Goal: Task Accomplishment & Management: Complete application form

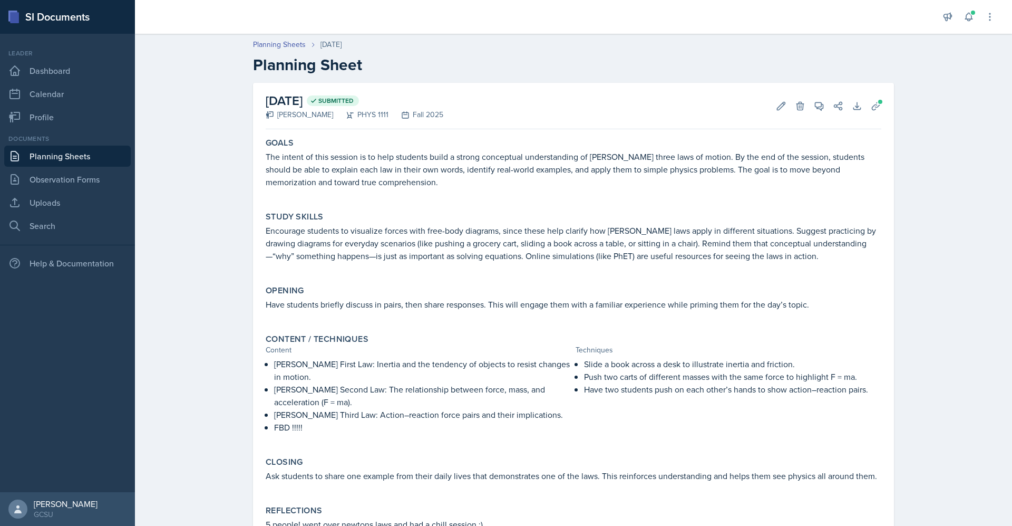
click at [75, 159] on link "Planning Sheets" at bounding box center [67, 156] width 127 height 21
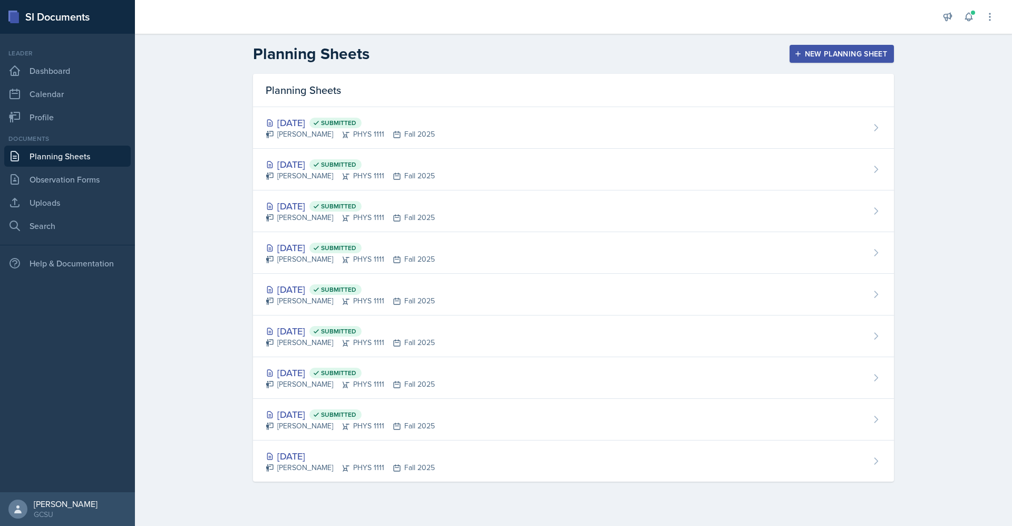
click at [845, 52] on div "New Planning Sheet" at bounding box center [842, 54] width 91 height 8
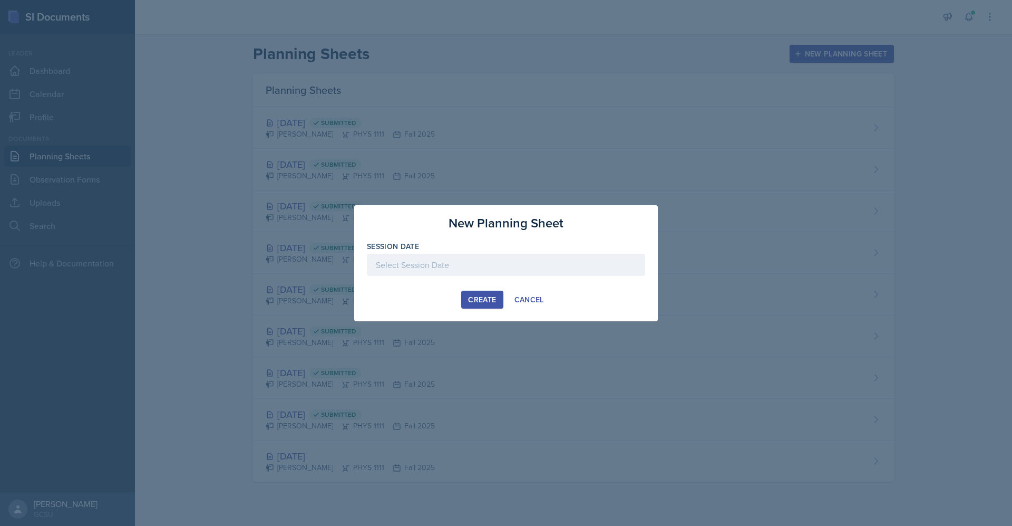
click at [465, 268] on div at bounding box center [506, 265] width 278 height 22
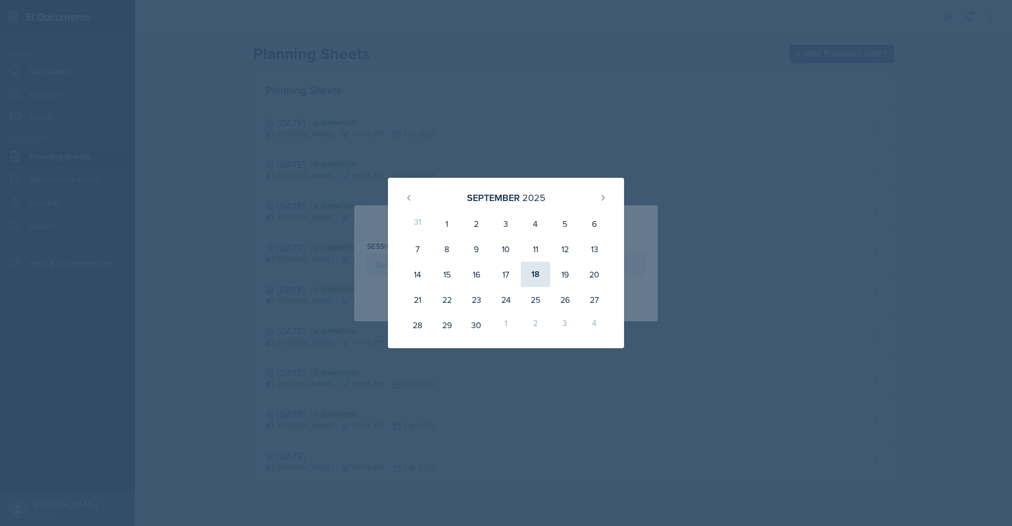
click at [540, 282] on div "18" at bounding box center [536, 274] width 30 height 25
type input "[DATE]"
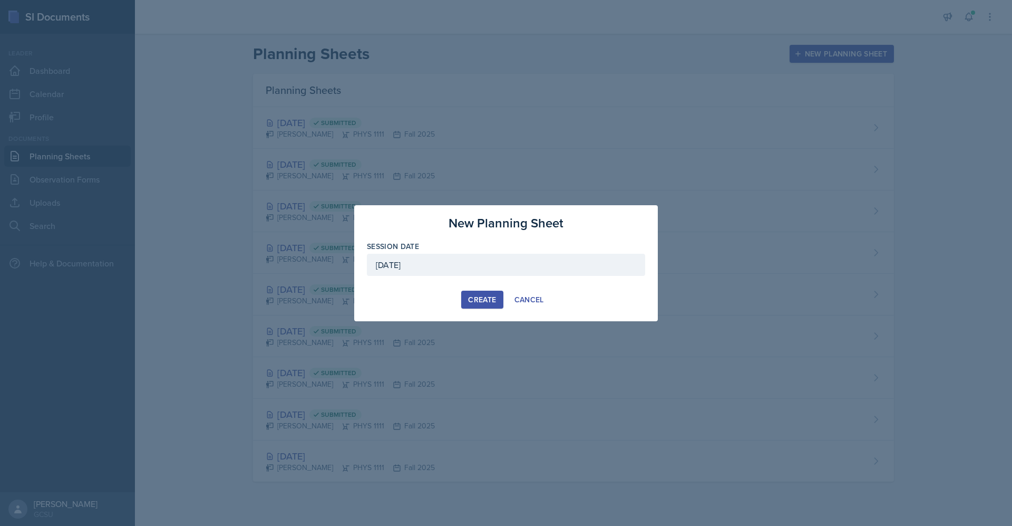
click at [494, 301] on div "Create" at bounding box center [482, 299] width 28 height 8
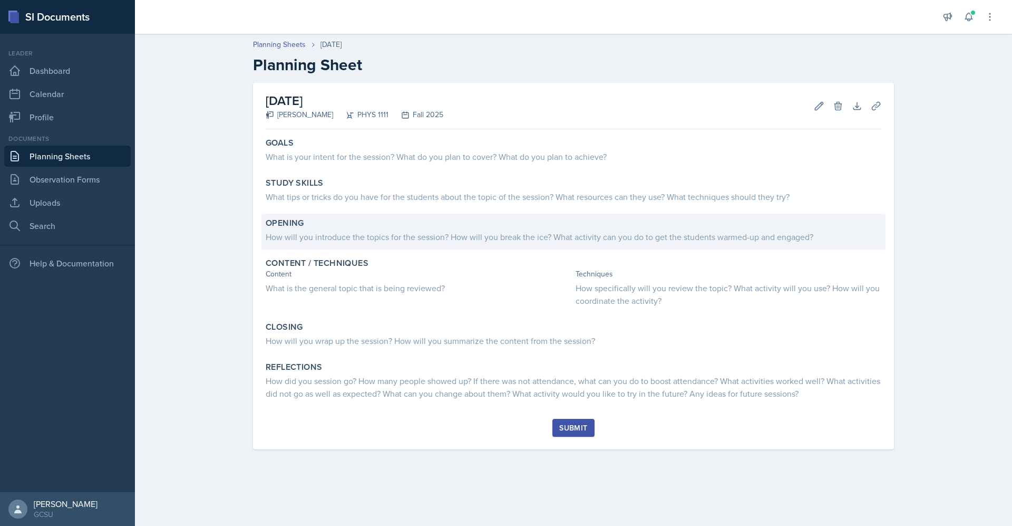
click at [580, 240] on div "How will you introduce the topics for the session? How will you break the ice? …" at bounding box center [574, 236] width 616 height 13
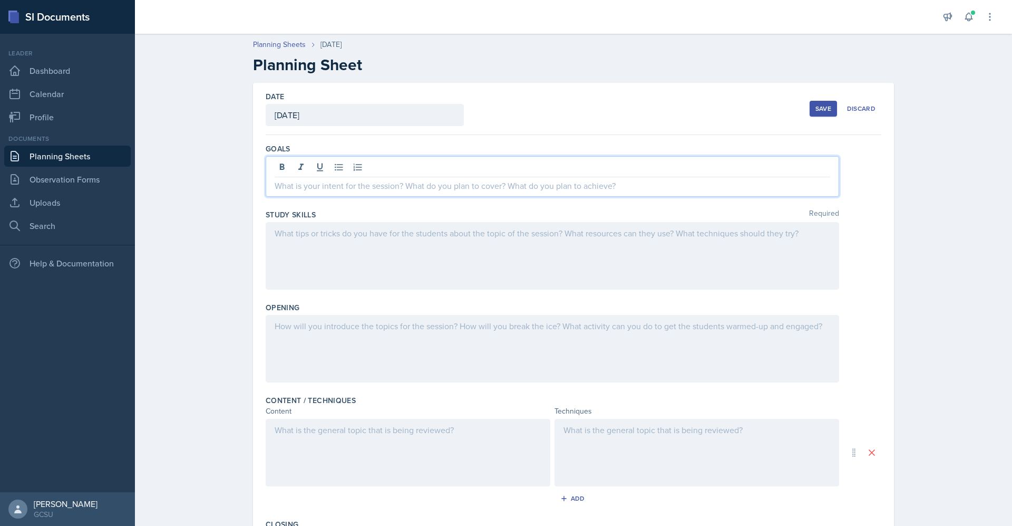
click at [582, 170] on div at bounding box center [553, 176] width 574 height 41
click at [440, 190] on p "FBD and forces" at bounding box center [553, 185] width 556 height 13
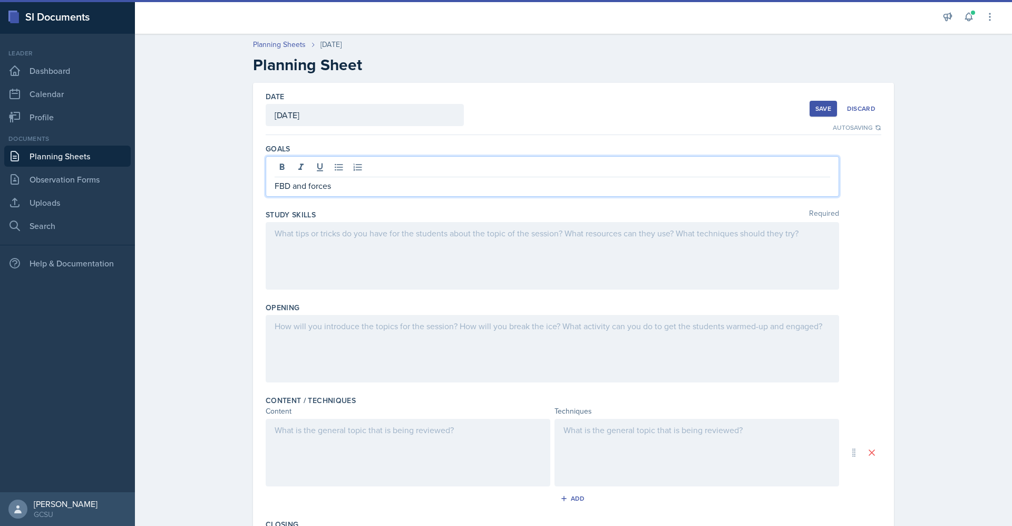
scroll to position [1, 0]
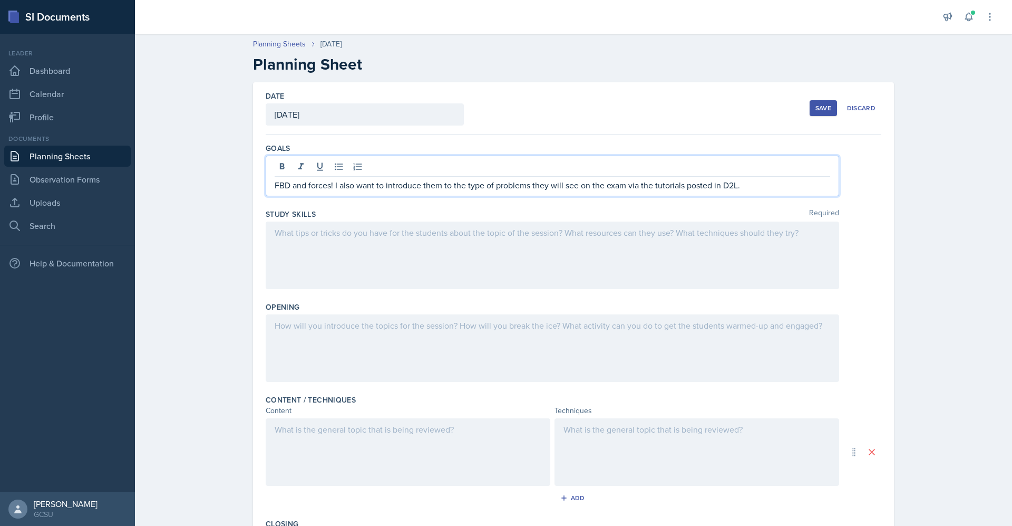
click at [476, 246] on div at bounding box center [553, 254] width 574 height 67
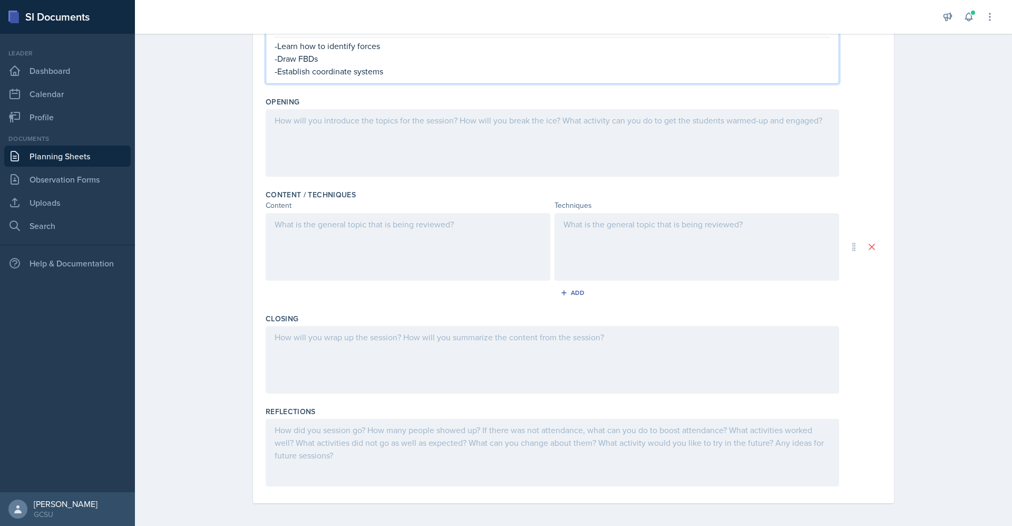
scroll to position [0, 0]
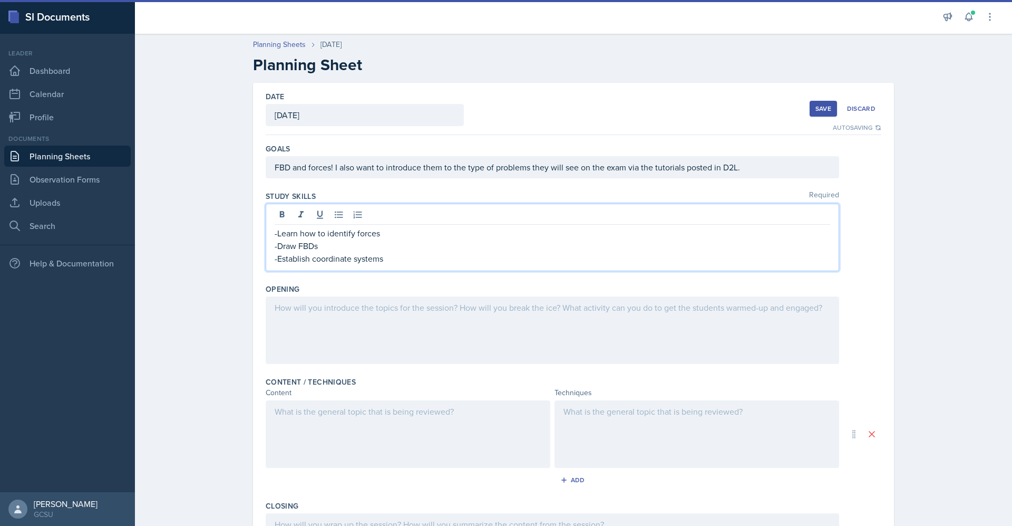
drag, startPoint x: 476, startPoint y: 246, endPoint x: 424, endPoint y: 268, distance: 56.7
click at [424, 268] on div "-Learn how to identify forces -Draw FBDs -Establish coordinate systems" at bounding box center [553, 237] width 574 height 67
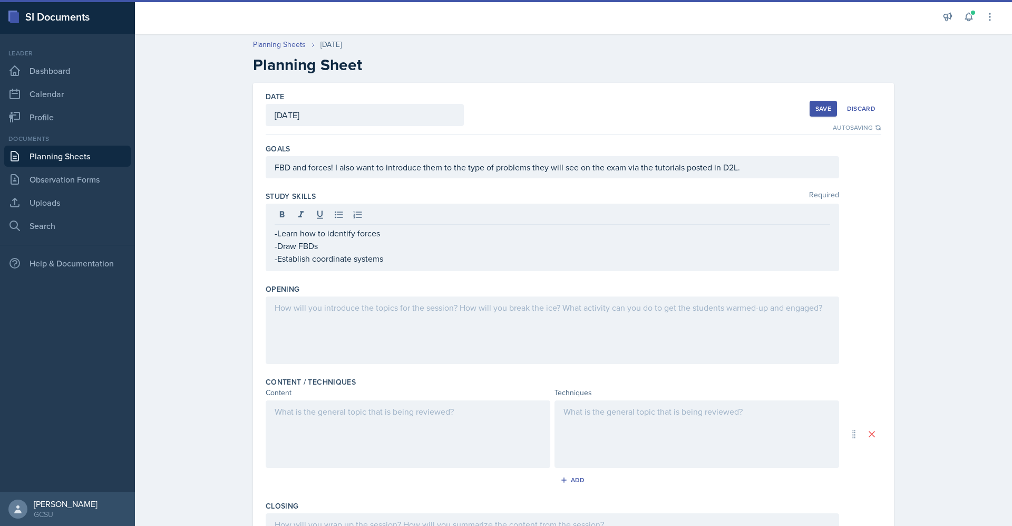
click at [424, 268] on div "-Learn how to identify forces -Draw FBDs -Establish coordinate systems" at bounding box center [553, 237] width 574 height 67
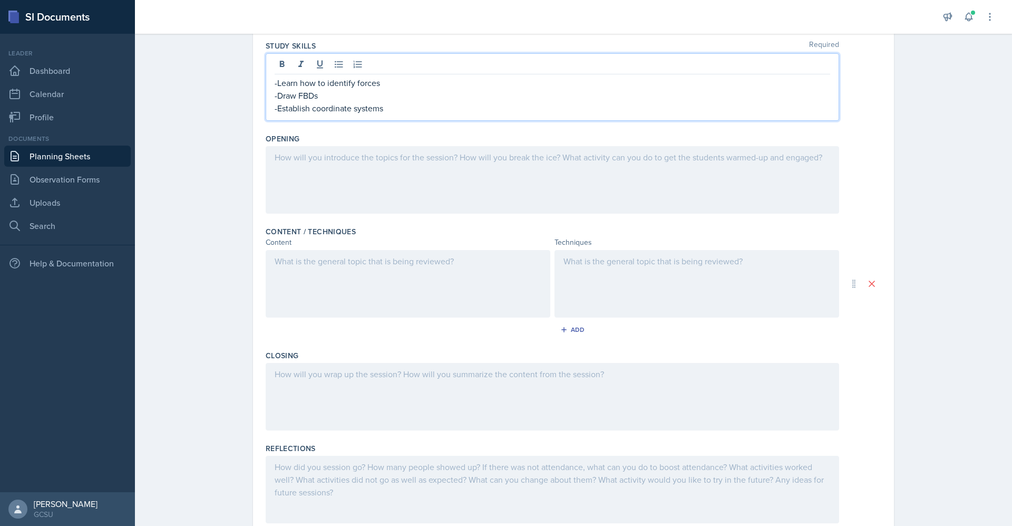
scroll to position [152, 0]
click at [389, 107] on p "-Establish coordinate systems" at bounding box center [553, 106] width 556 height 13
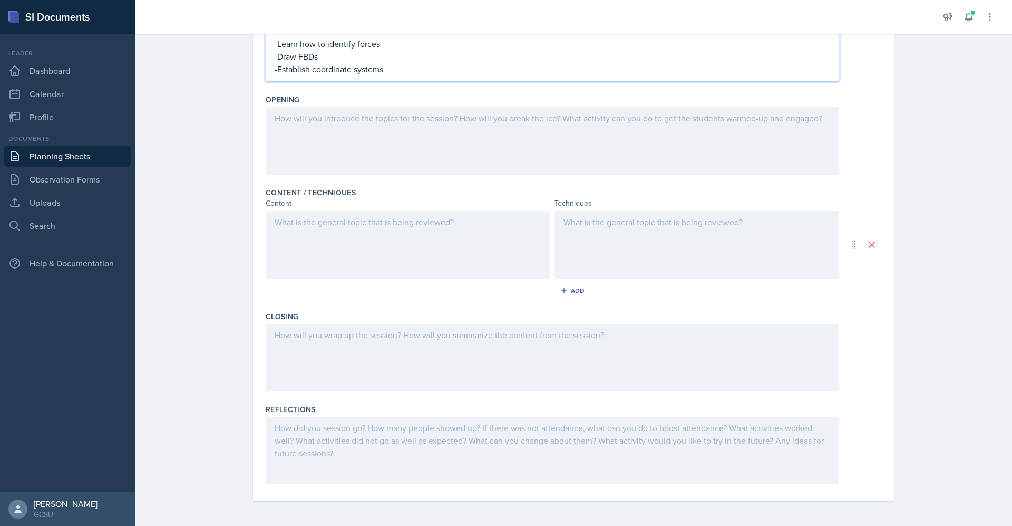
scroll to position [0, 0]
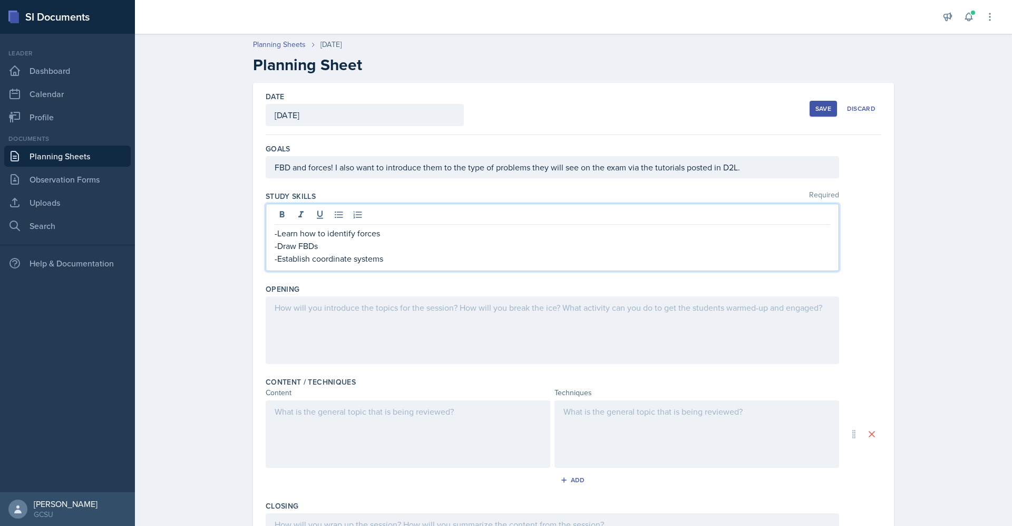
click at [481, 267] on div "-Learn how to identify forces -Draw FBDs -Establish coordinate systems" at bounding box center [553, 237] width 574 height 67
click at [394, 233] on p "-Learn how to identify forces" at bounding box center [553, 233] width 556 height 13
click at [389, 252] on p "-Establish coordinate systems" at bounding box center [553, 258] width 556 height 13
click at [390, 252] on p "-Establish coordinate systems" at bounding box center [553, 258] width 556 height 13
click at [394, 250] on p "-Draw FBDs" at bounding box center [553, 245] width 556 height 13
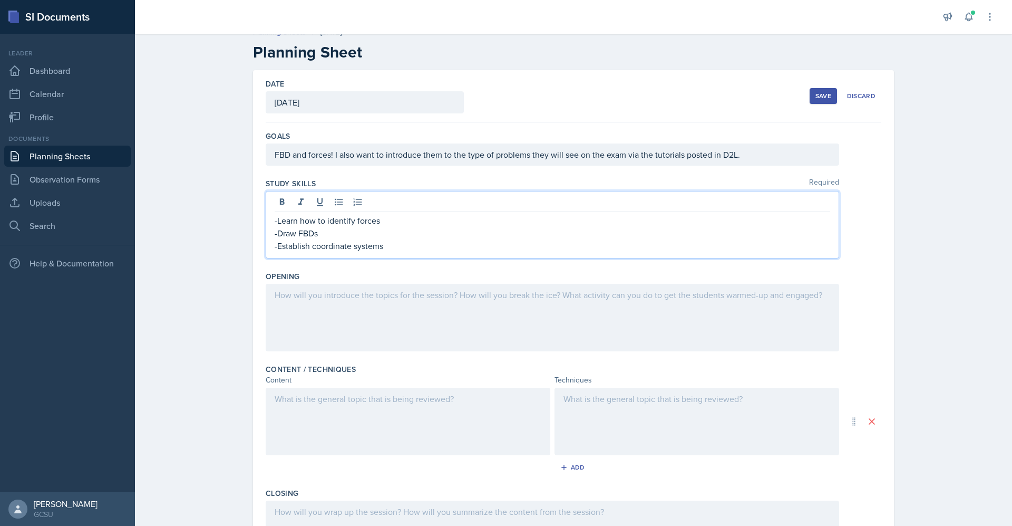
scroll to position [16, 0]
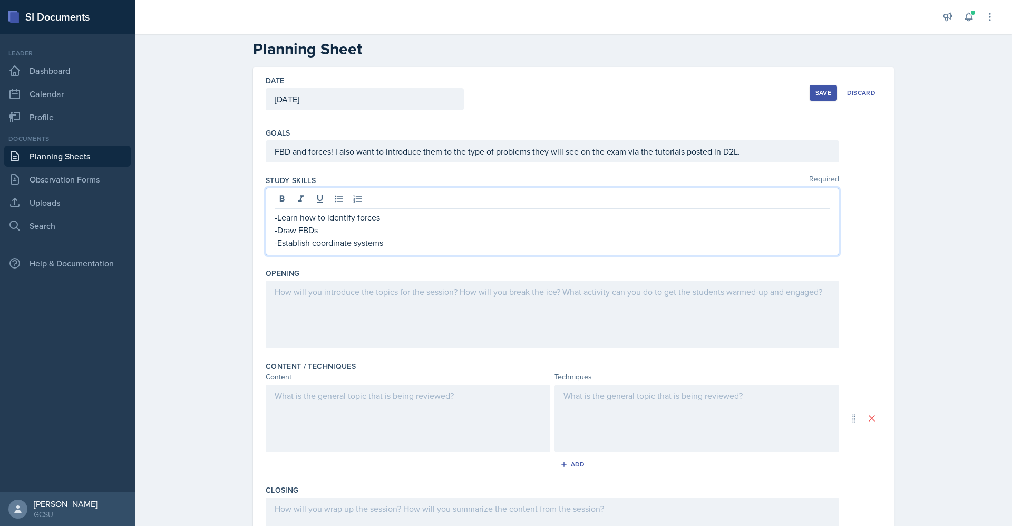
click at [405, 248] on p "-Establish coordinate systems" at bounding box center [553, 242] width 556 height 13
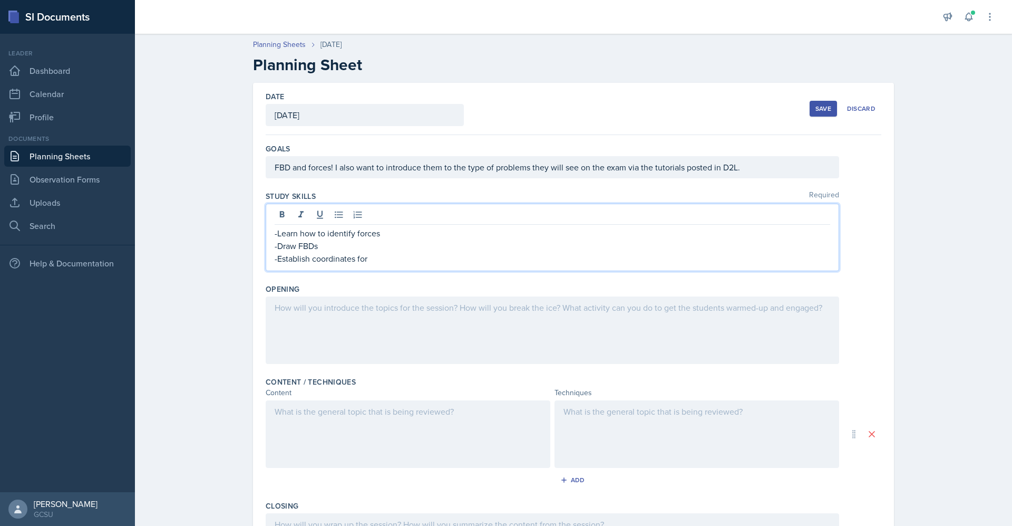
scroll to position [2, 0]
click at [465, 204] on div "-Learn how to identify forces -Draw FBDs -Establish coordinates for" at bounding box center [553, 234] width 574 height 67
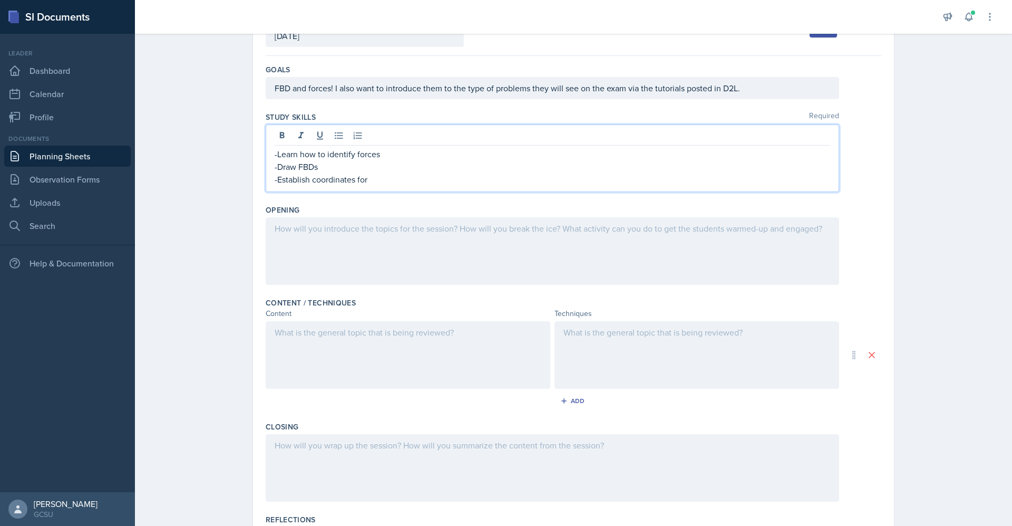
scroll to position [78, 0]
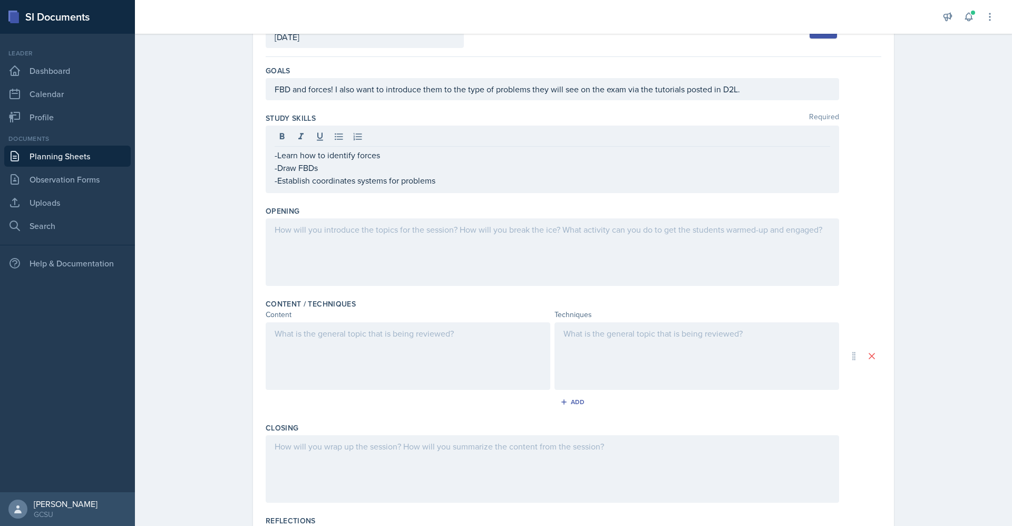
drag, startPoint x: 460, startPoint y: 189, endPoint x: 238, endPoint y: 152, distance: 224.6
click at [238, 152] on div "Date [DATE] [DATE] 31 1 2 3 4 5 6 7 8 9 10 11 12 13 14 15 16 17 18 19 20 21 22 …" at bounding box center [573, 321] width 675 height 633
click at [430, 181] on div "-Learn how to identify forces -Draw FBDs -Establish coordinates systems for pro…" at bounding box center [553, 158] width 574 height 67
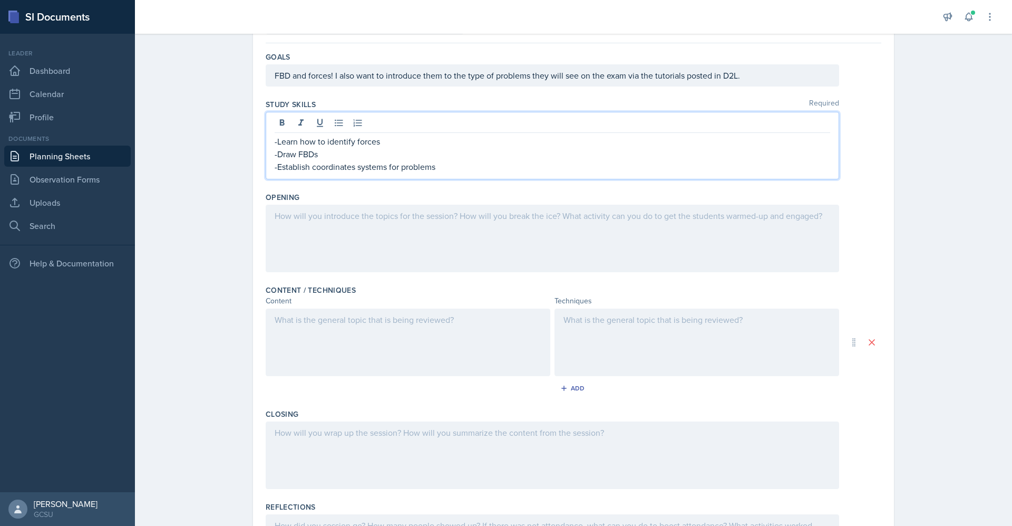
scroll to position [93, 0]
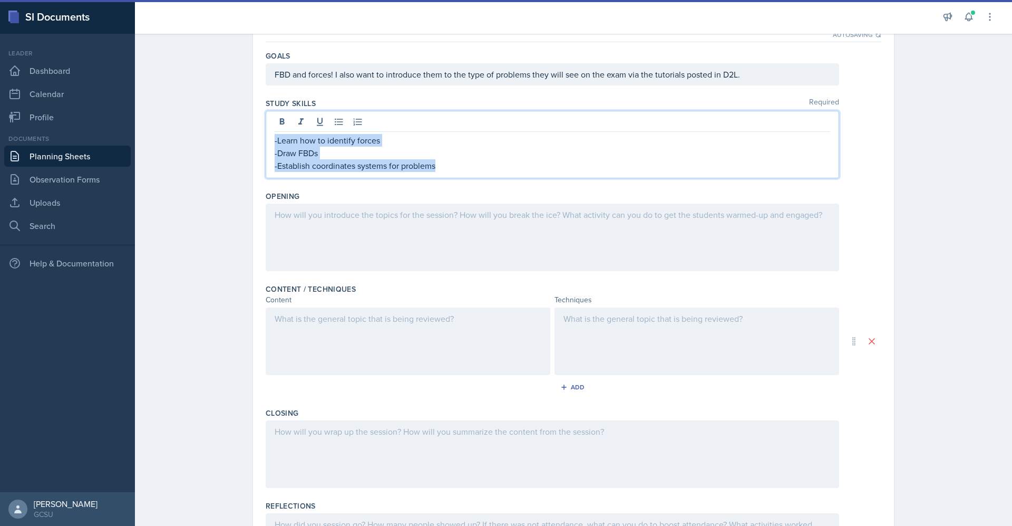
drag, startPoint x: 441, startPoint y: 167, endPoint x: 223, endPoint y: 130, distance: 221.5
click at [223, 130] on div "Planning Sheets [DATE] Planning Sheet Date [DATE] [DATE] 31 1 2 3 4 5 6 7 8 9 1…" at bounding box center [573, 279] width 877 height 687
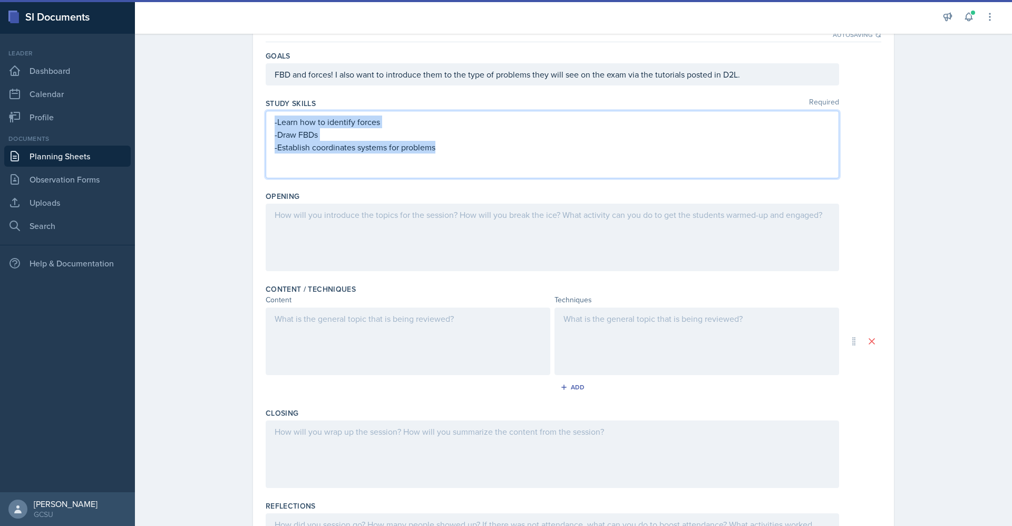
scroll to position [74, 0]
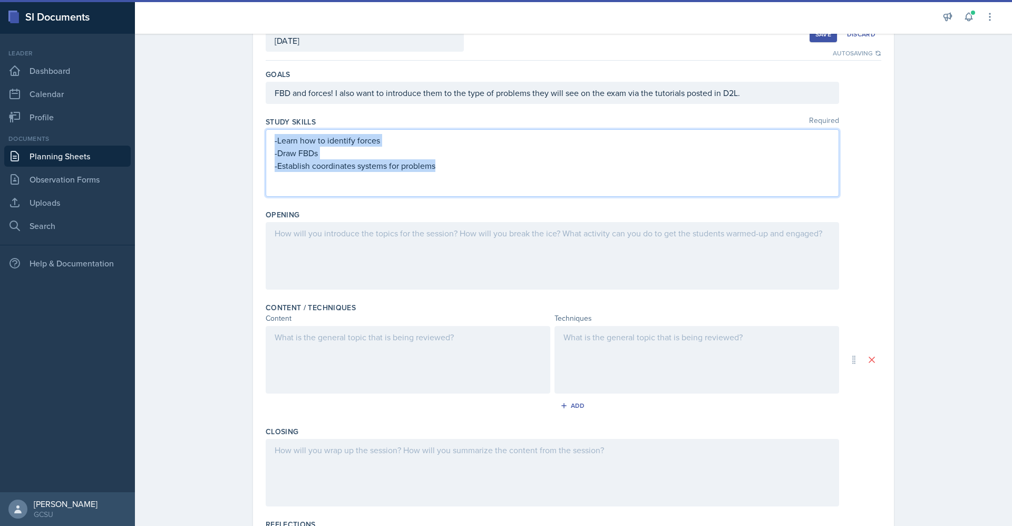
copy div "-Learn how to identify forces -Draw FBDs -Establish coordinates systems for pro…"
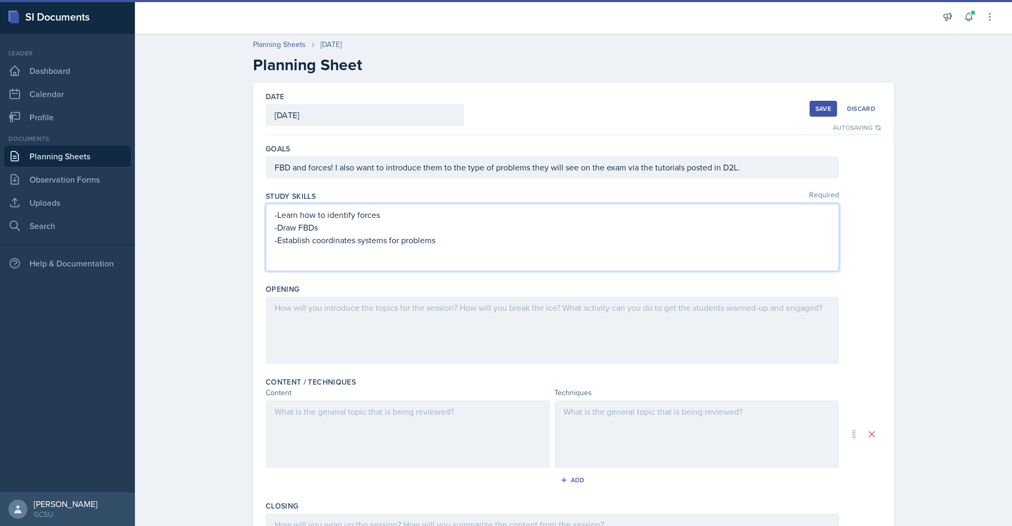
click at [478, 415] on div at bounding box center [408, 433] width 285 height 67
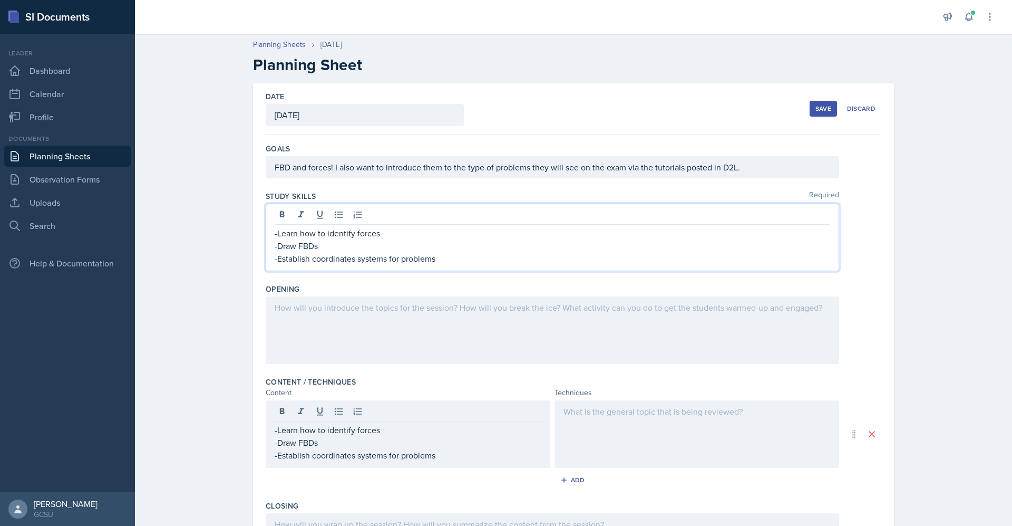
click at [350, 240] on div "-Learn how to identify forces -Draw FBDs -Establish coordinates systems for pro…" at bounding box center [553, 246] width 556 height 38
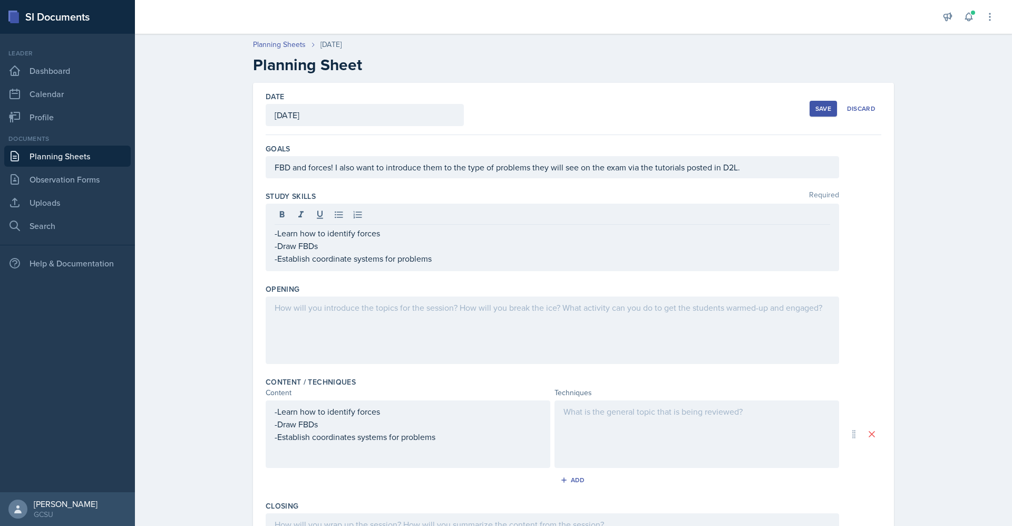
click at [645, 427] on div at bounding box center [697, 433] width 285 height 67
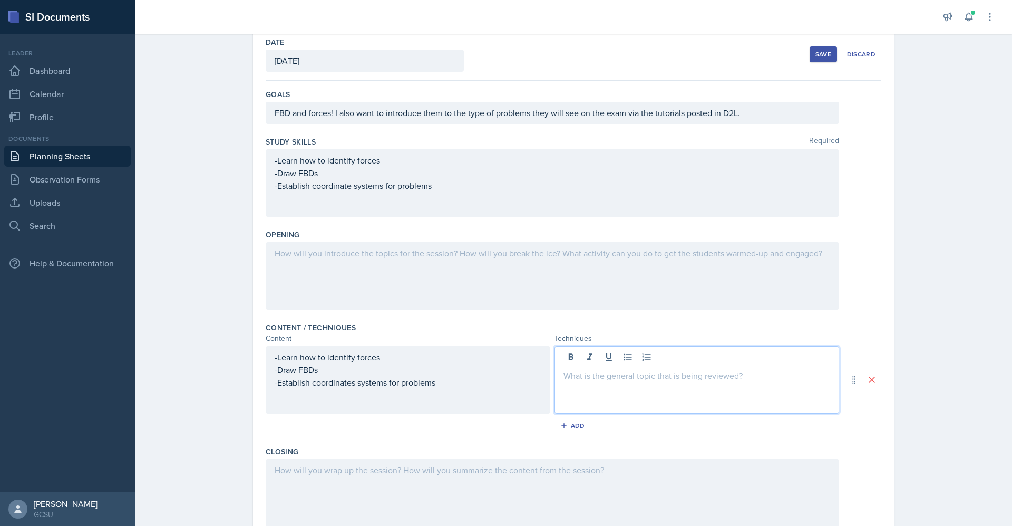
scroll to position [54, 0]
click at [447, 257] on div at bounding box center [553, 276] width 574 height 67
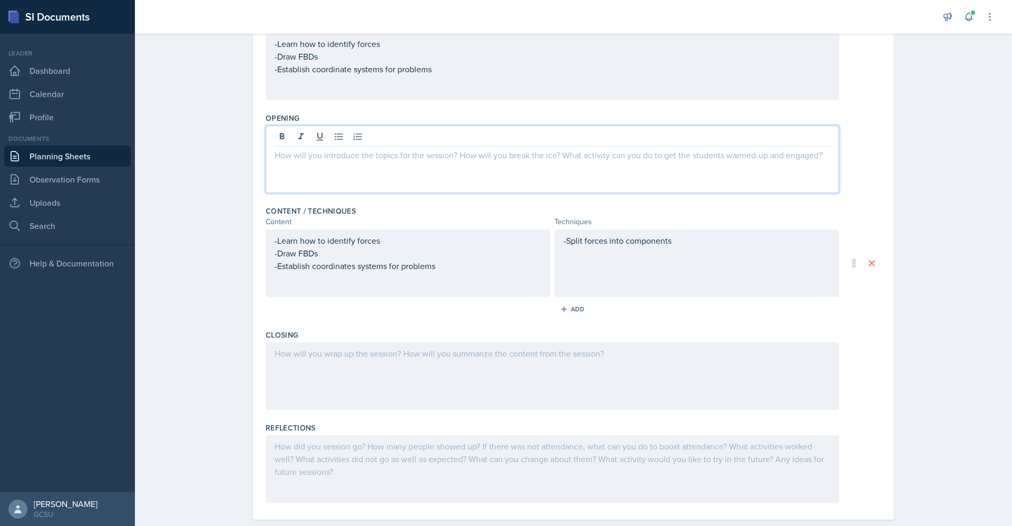
scroll to position [189, 0]
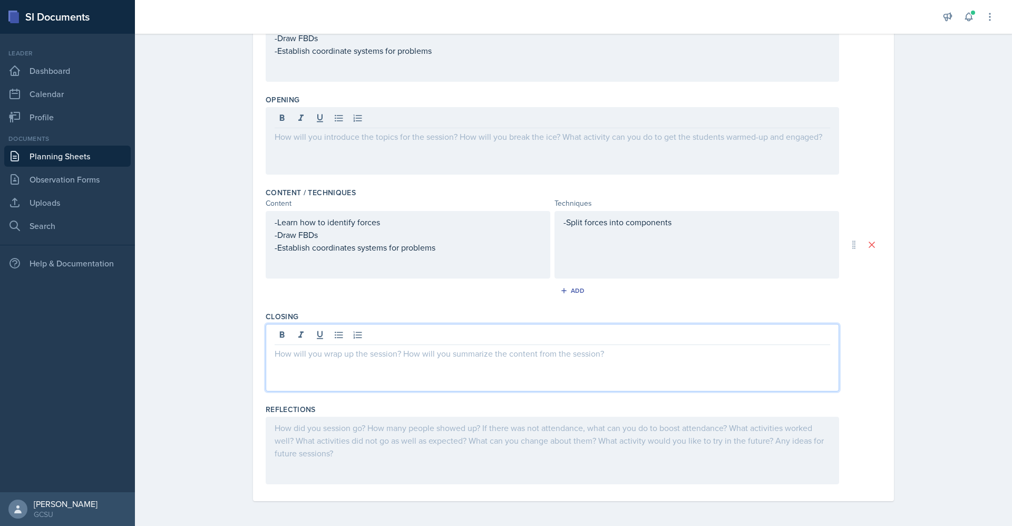
click at [350, 337] on div at bounding box center [553, 357] width 574 height 67
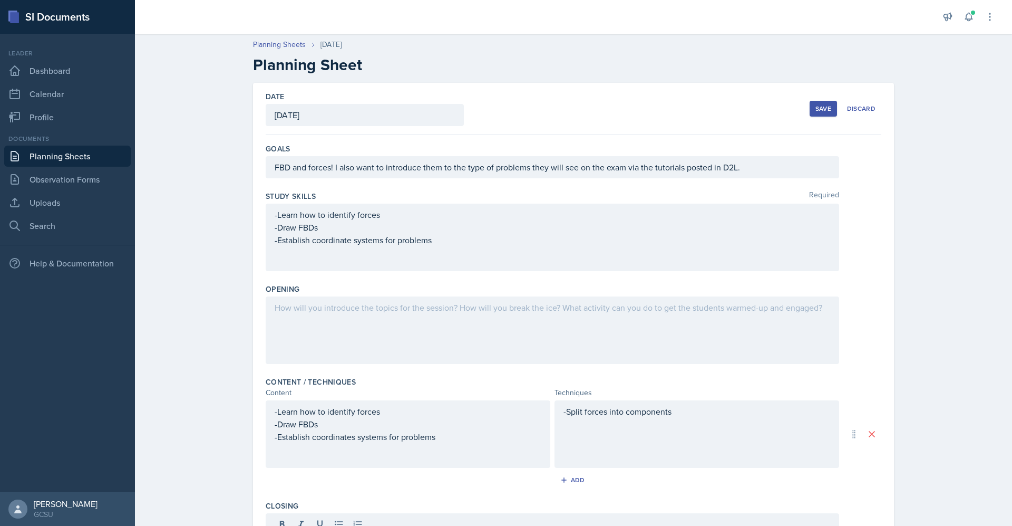
click at [719, 423] on div "-Split forces into components" at bounding box center [697, 433] width 285 height 67
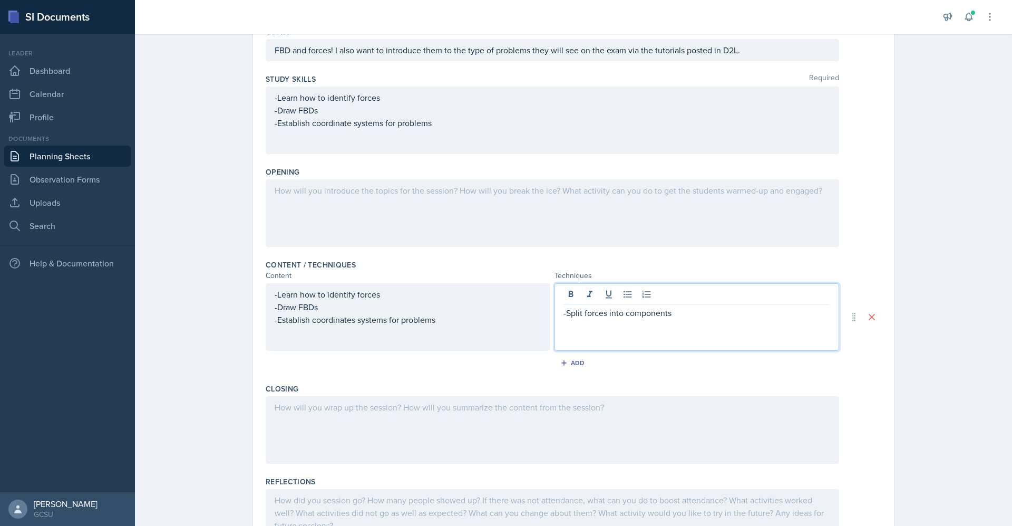
scroll to position [118, 0]
click at [442, 324] on div "-Learn how to identify forces -Draw FBDs -Establish coordinates systems for pro…" at bounding box center [408, 306] width 267 height 38
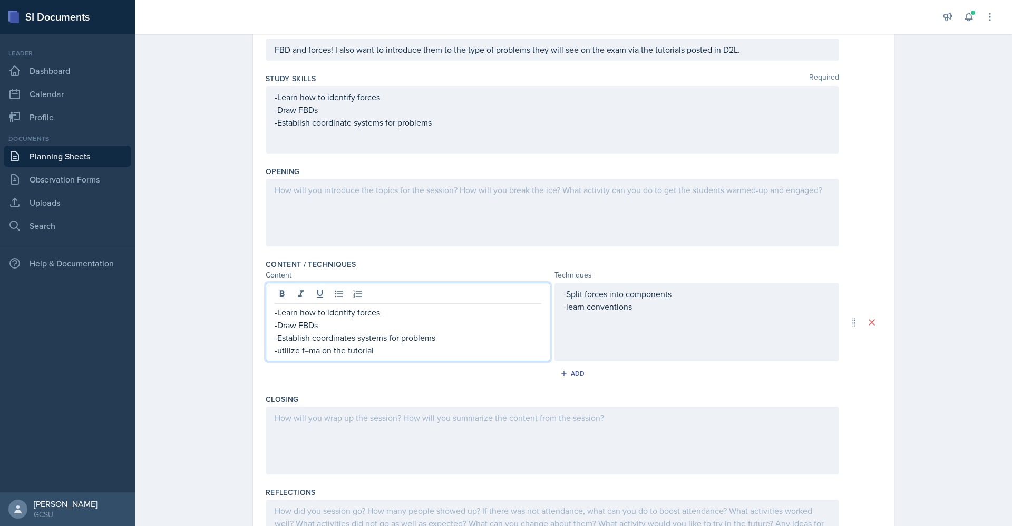
click at [674, 305] on div "-Split forces into components -learn conventions" at bounding box center [697, 322] width 285 height 79
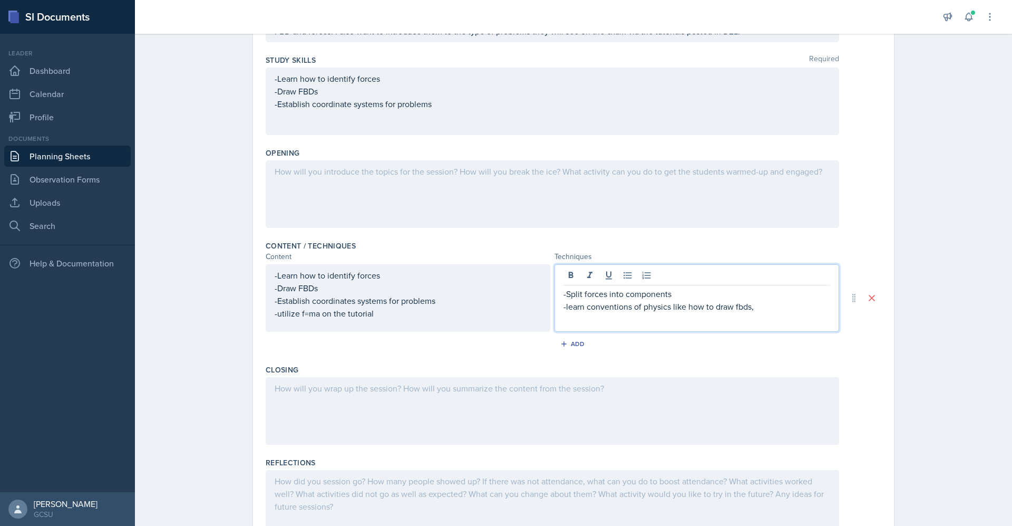
scroll to position [189, 0]
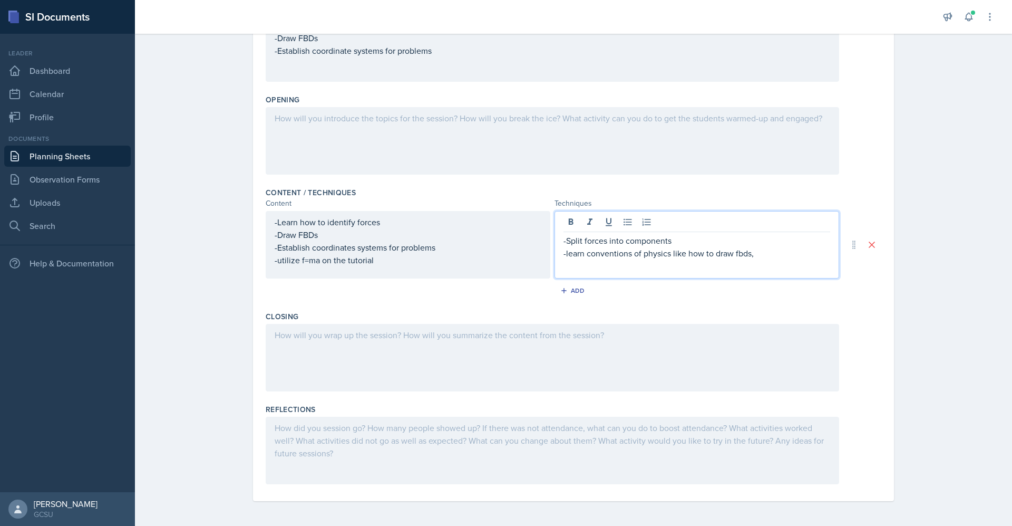
click at [736, 254] on p "-learn conventions of physics like how to draw fbds," at bounding box center [697, 253] width 267 height 13
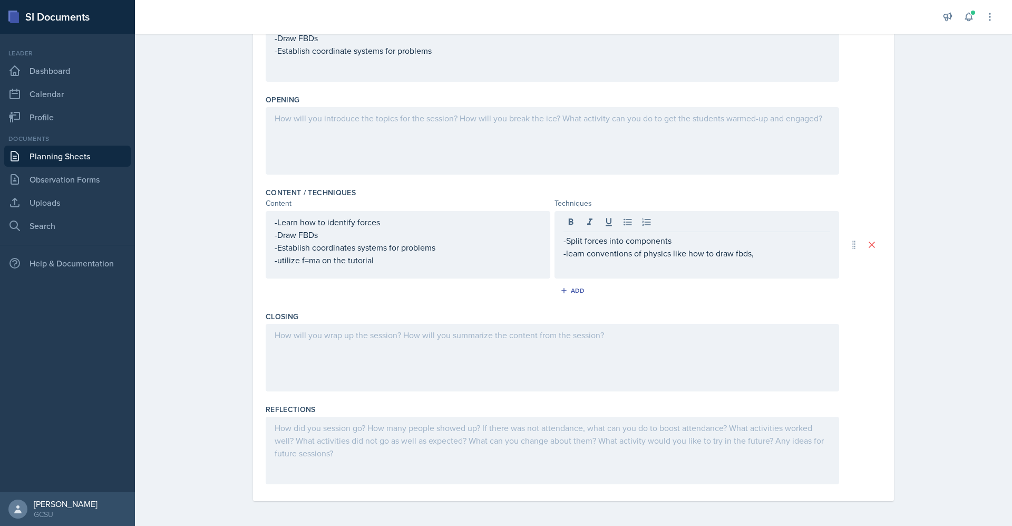
click at [775, 265] on div "-Split forces into components -learn conventions of physics like how to draw fb…" at bounding box center [697, 244] width 285 height 67
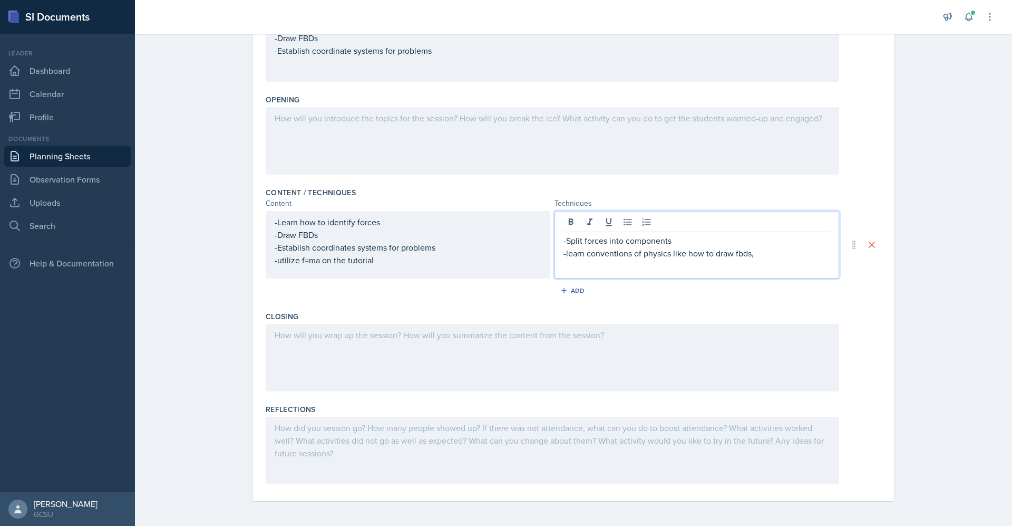
click at [802, 252] on p "-learn conventions of physics like how to draw fbds," at bounding box center [697, 253] width 267 height 13
click at [594, 121] on div at bounding box center [553, 140] width 574 height 67
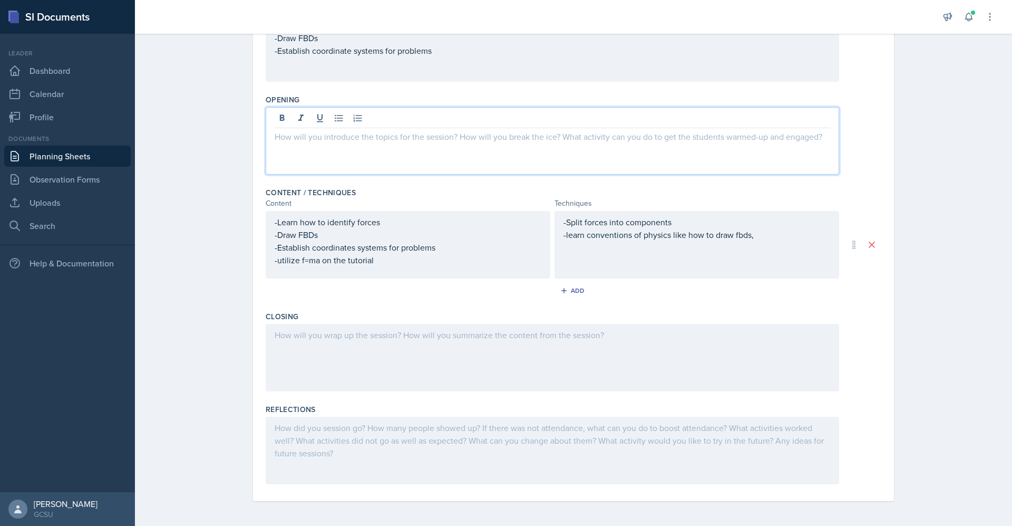
click at [739, 235] on div "-Split forces into components -learn conventions of physics like how to draw fb…" at bounding box center [697, 228] width 267 height 25
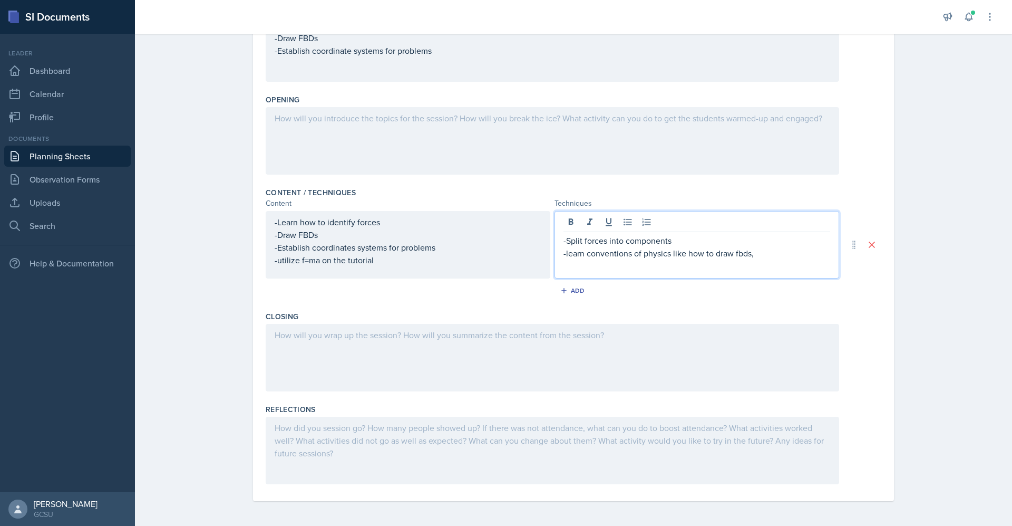
click at [739, 253] on p "-learn conventions of physics like how to draw fbds," at bounding box center [697, 253] width 267 height 13
drag, startPoint x: 739, startPoint y: 253, endPoint x: 712, endPoint y: 257, distance: 27.7
click at [712, 257] on p "-learn conventions of physics like how to draw fbds," at bounding box center [697, 253] width 267 height 13
click at [766, 252] on p "-learn conventions of physics like how to draw fbds," at bounding box center [697, 253] width 267 height 13
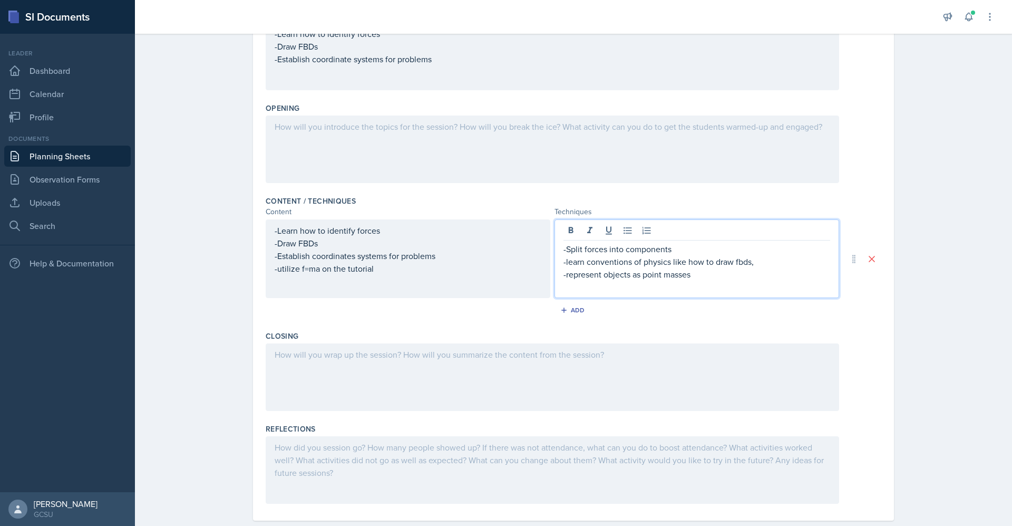
scroll to position [200, 0]
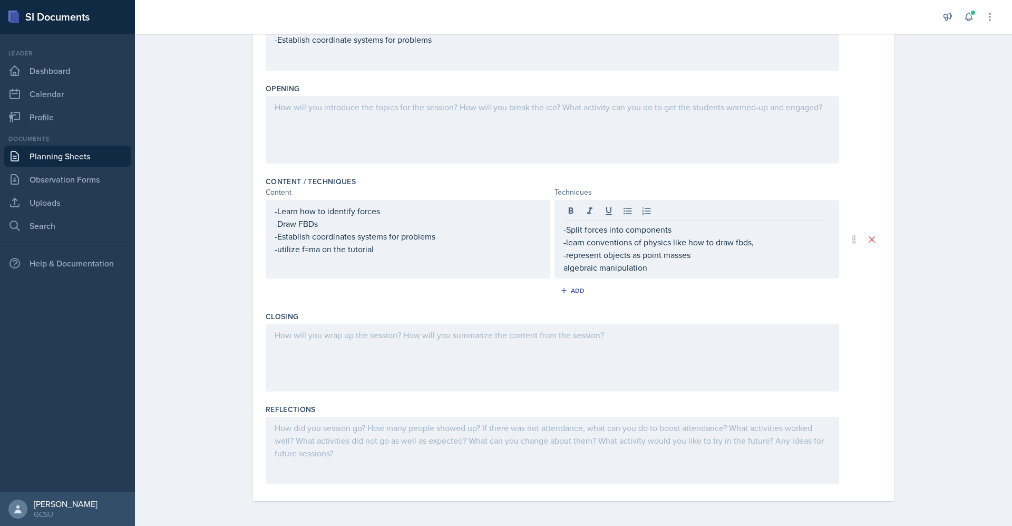
click at [555, 269] on div "-Split forces into components -learn conventions of physics like how to draw fb…" at bounding box center [697, 239] width 285 height 79
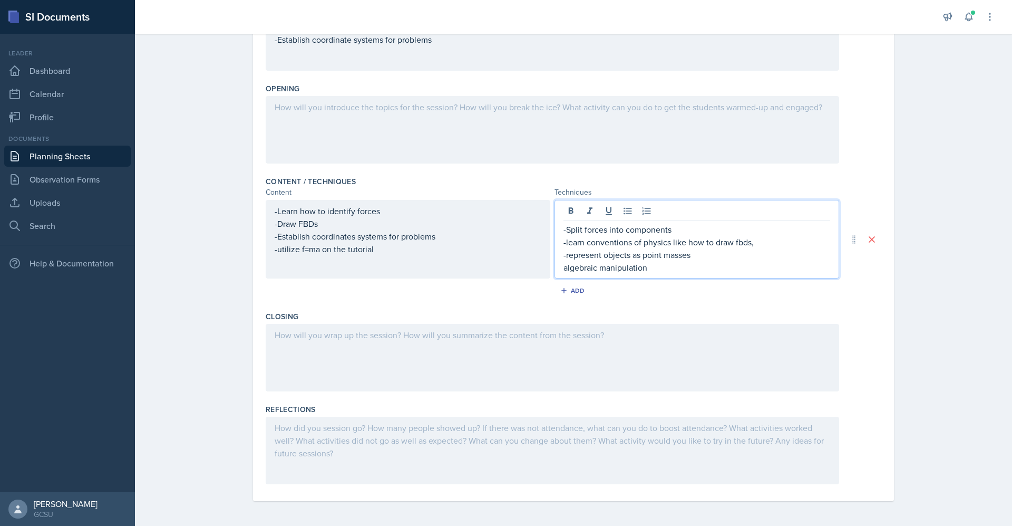
click at [557, 268] on div "-Split forces into components -learn conventions of physics like how to draw fb…" at bounding box center [697, 239] width 285 height 79
click at [689, 266] on p "-algebraic manipulation" at bounding box center [697, 267] width 267 height 13
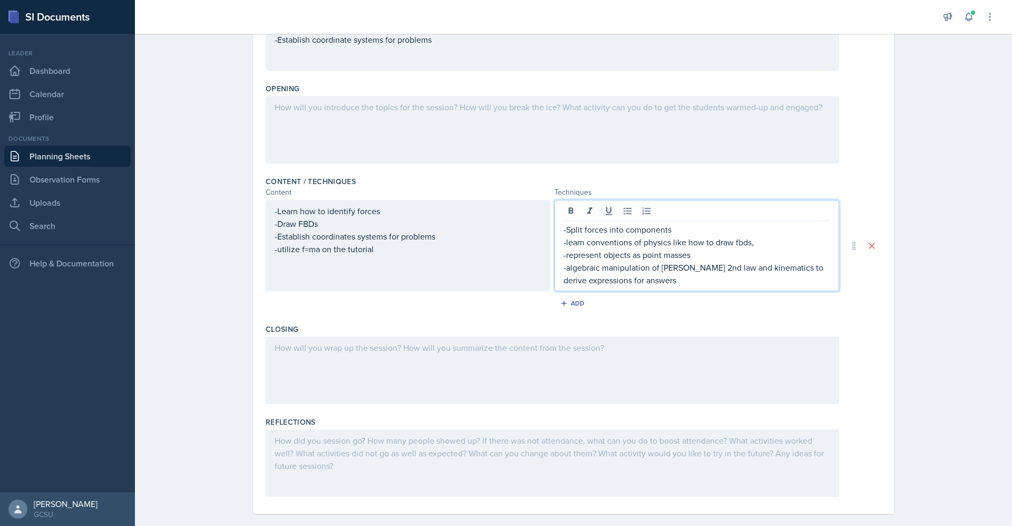
click at [411, 144] on div at bounding box center [553, 129] width 574 height 67
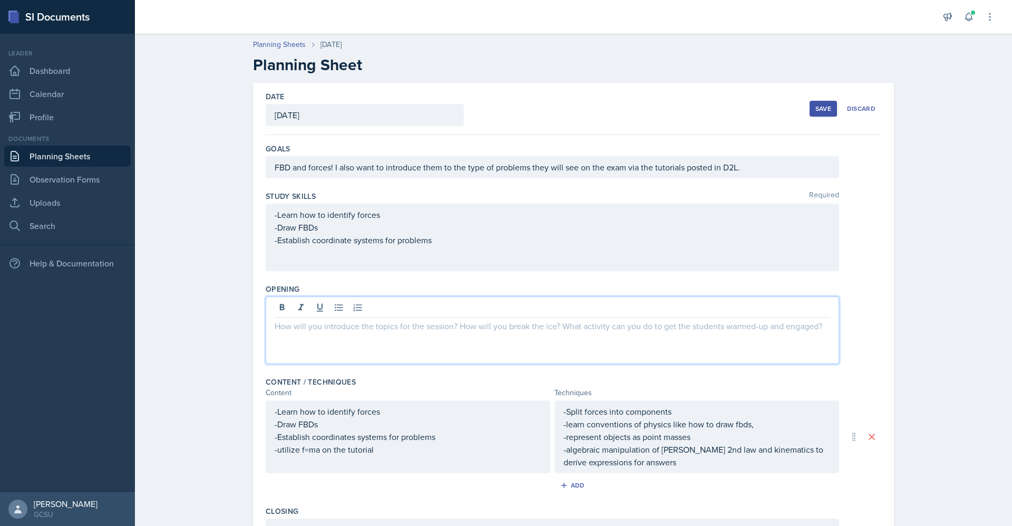
scroll to position [195, 0]
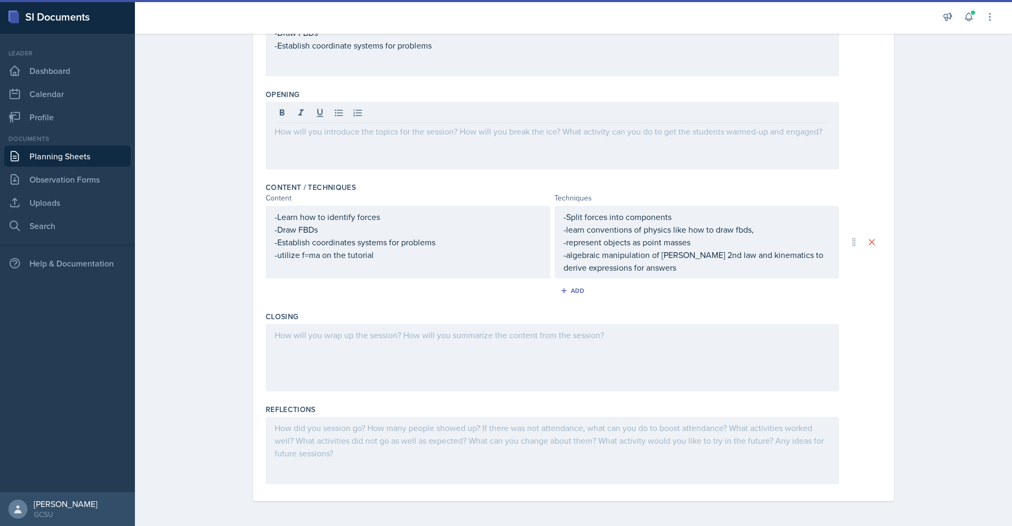
click at [392, 170] on div "Opening" at bounding box center [574, 131] width 616 height 93
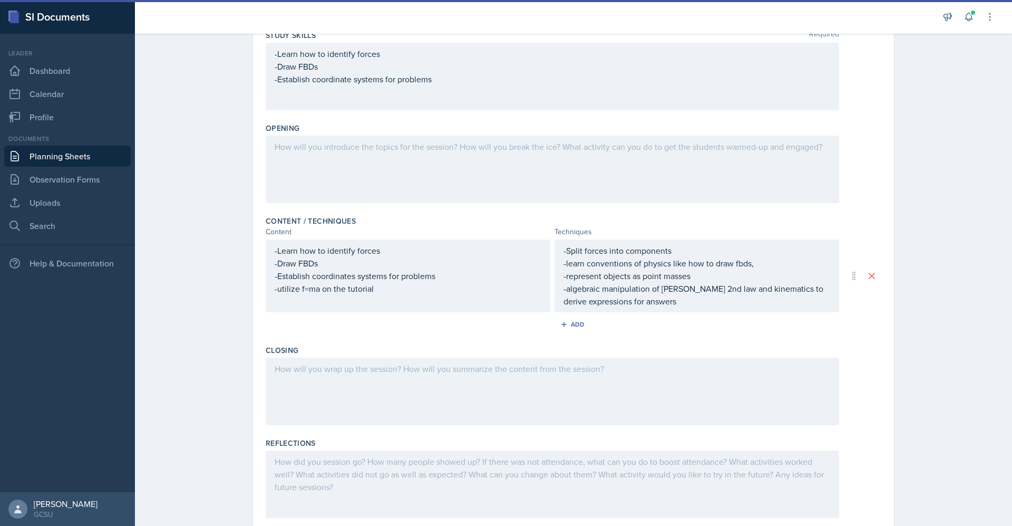
click at [392, 170] on div at bounding box center [553, 169] width 574 height 67
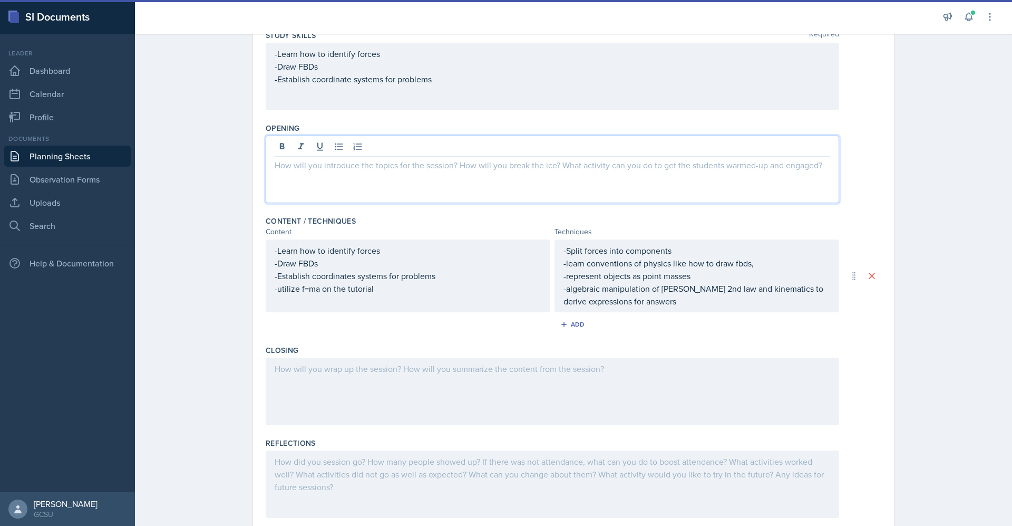
scroll to position [179, 0]
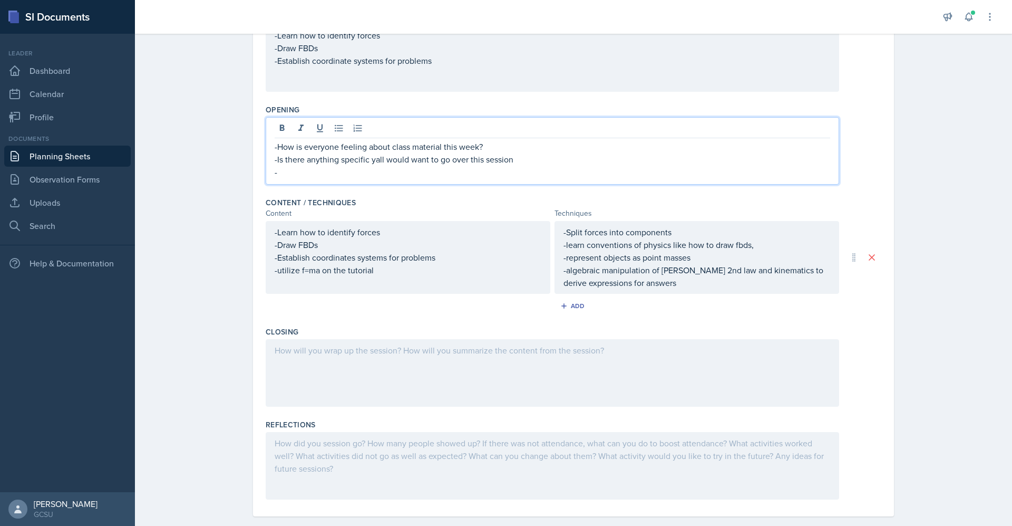
click at [514, 164] on p "-Is there anything specific yall would want to go over this session" at bounding box center [553, 159] width 556 height 13
click at [285, 177] on p "-" at bounding box center [553, 172] width 556 height 13
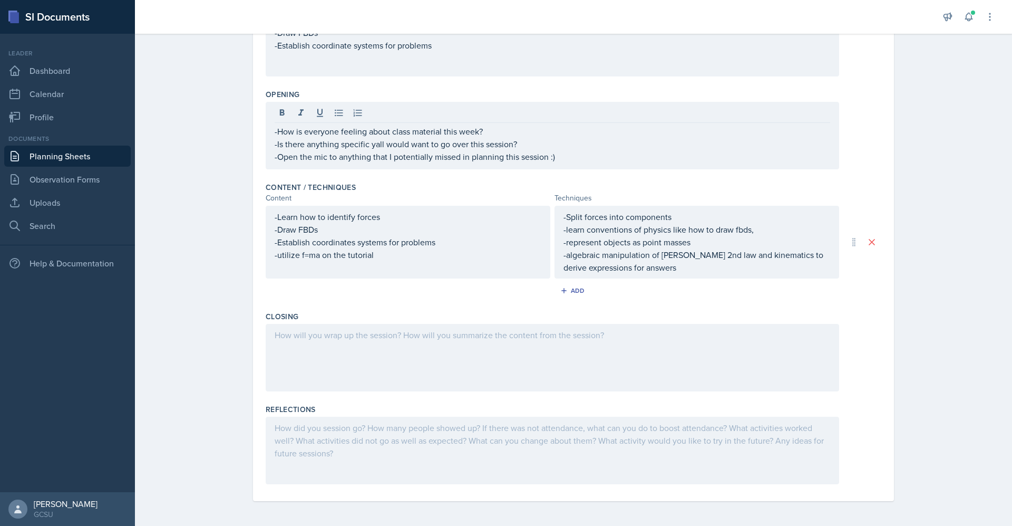
click at [326, 355] on div at bounding box center [553, 357] width 574 height 67
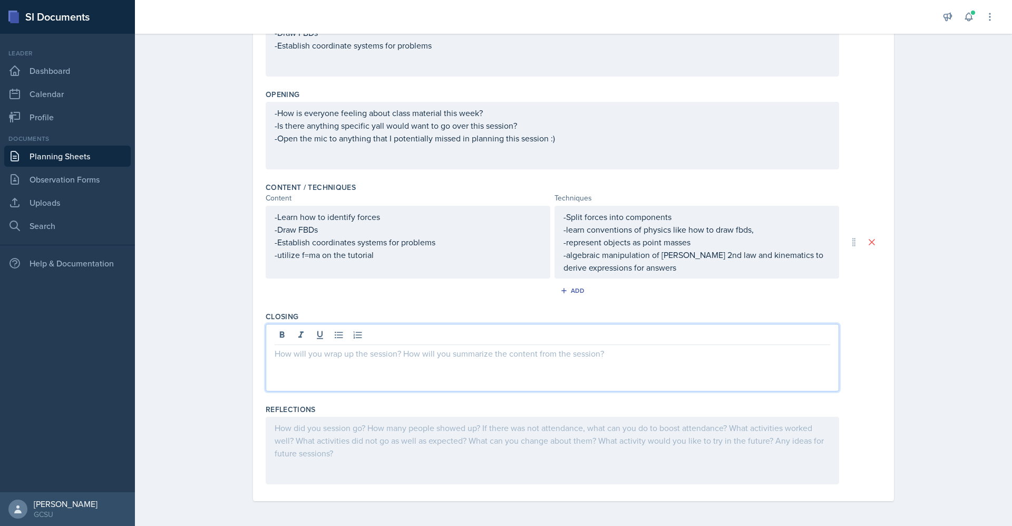
click at [650, 410] on div "Reflections" at bounding box center [574, 409] width 616 height 11
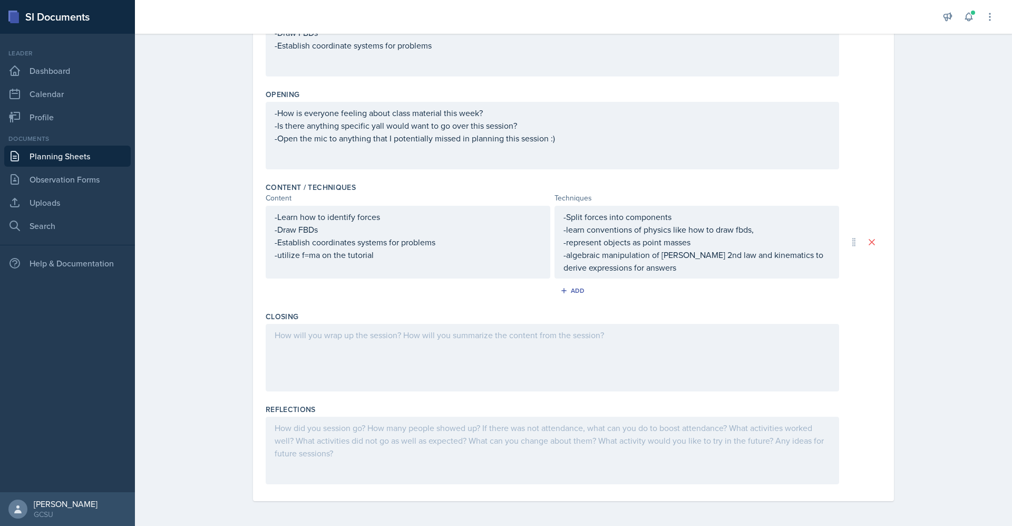
click at [373, 373] on div at bounding box center [553, 357] width 574 height 67
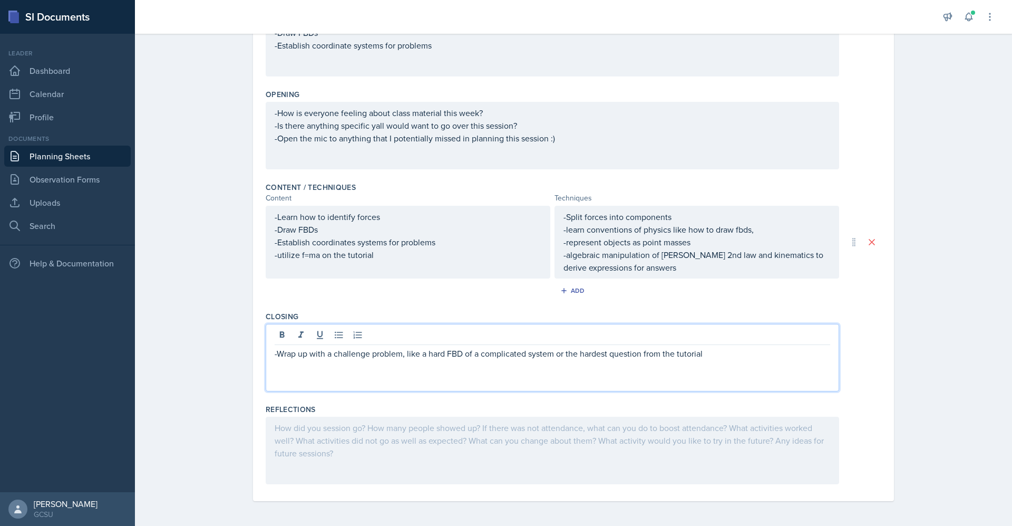
click at [724, 465] on div at bounding box center [553, 450] width 574 height 67
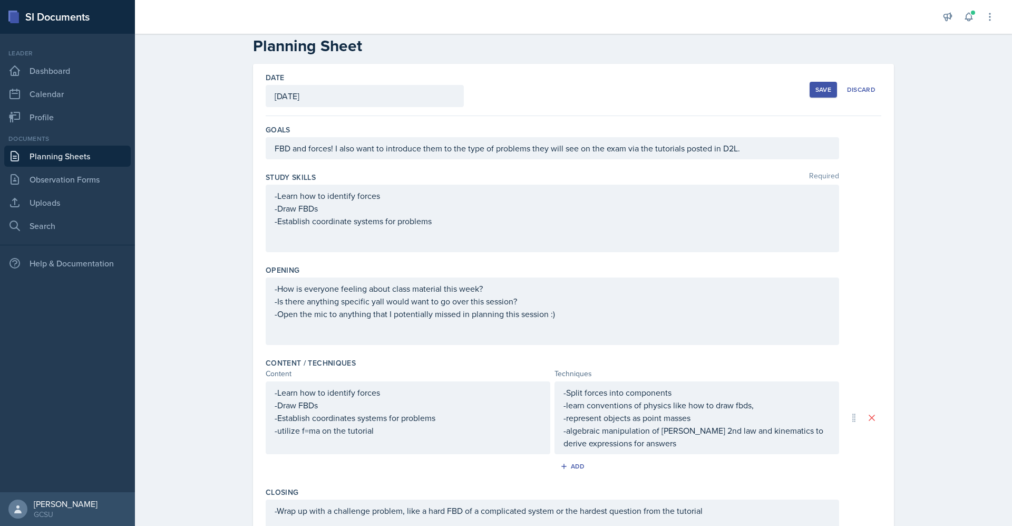
scroll to position [0, 0]
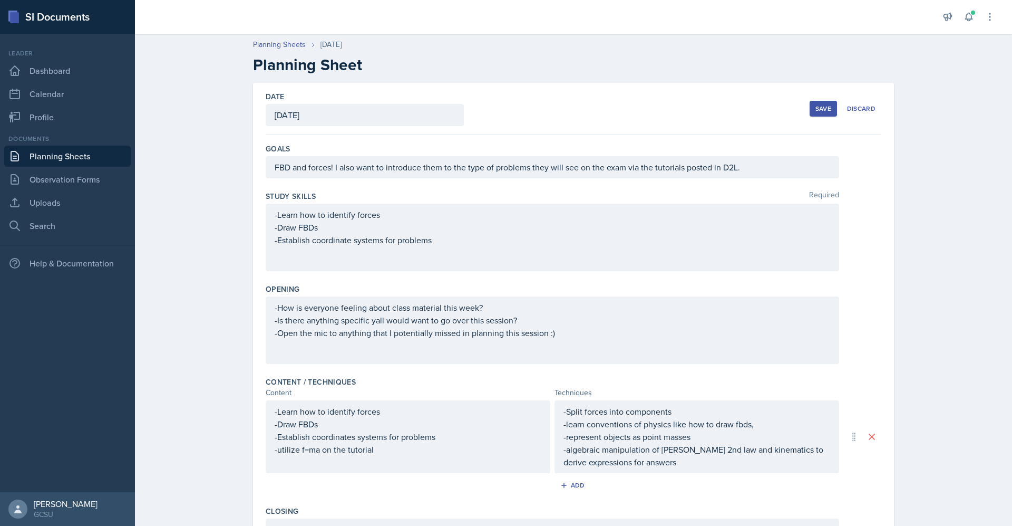
click at [810, 106] on button "Save" at bounding box center [823, 109] width 27 height 16
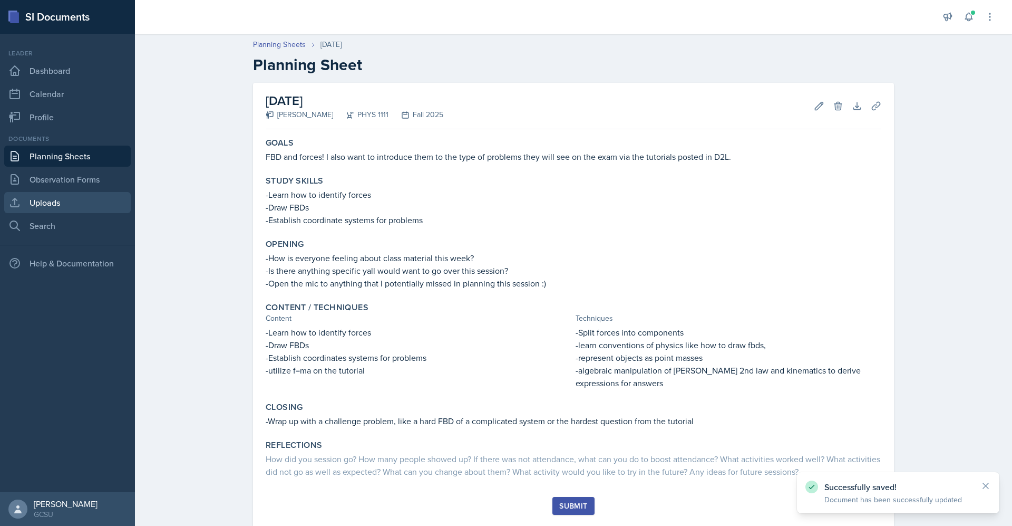
click at [63, 202] on link "Uploads" at bounding box center [67, 202] width 127 height 21
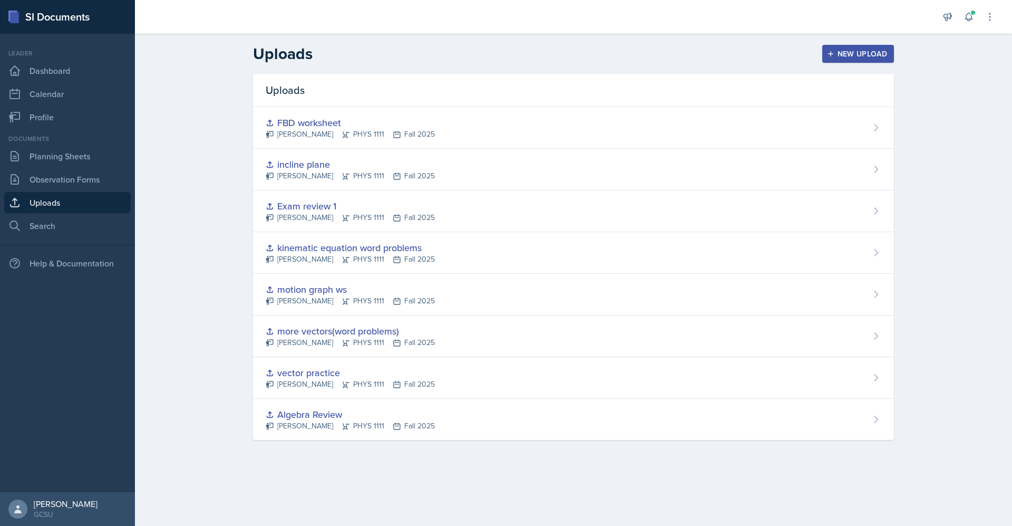
click at [873, 61] on button "New Upload" at bounding box center [859, 54] width 72 height 18
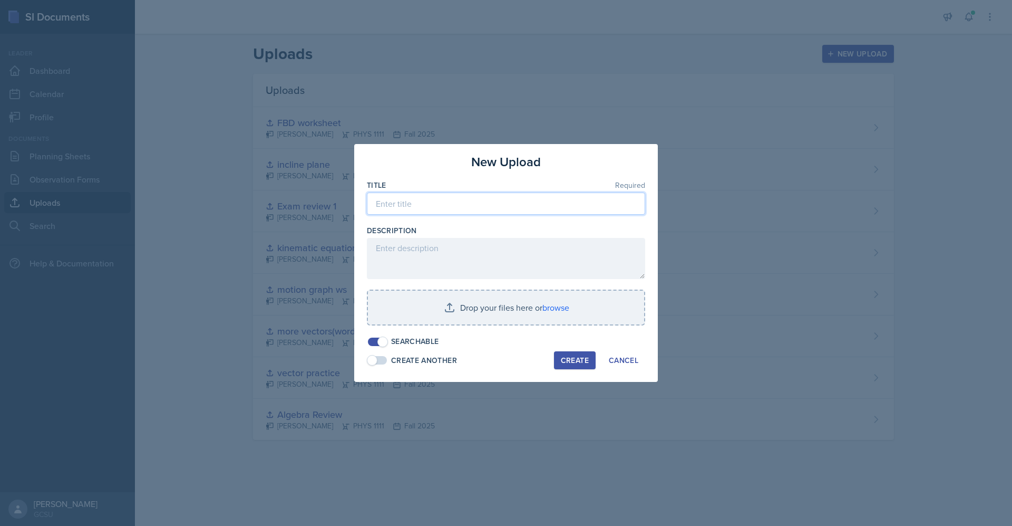
click at [469, 209] on input at bounding box center [506, 203] width 278 height 22
type input "fbd2"
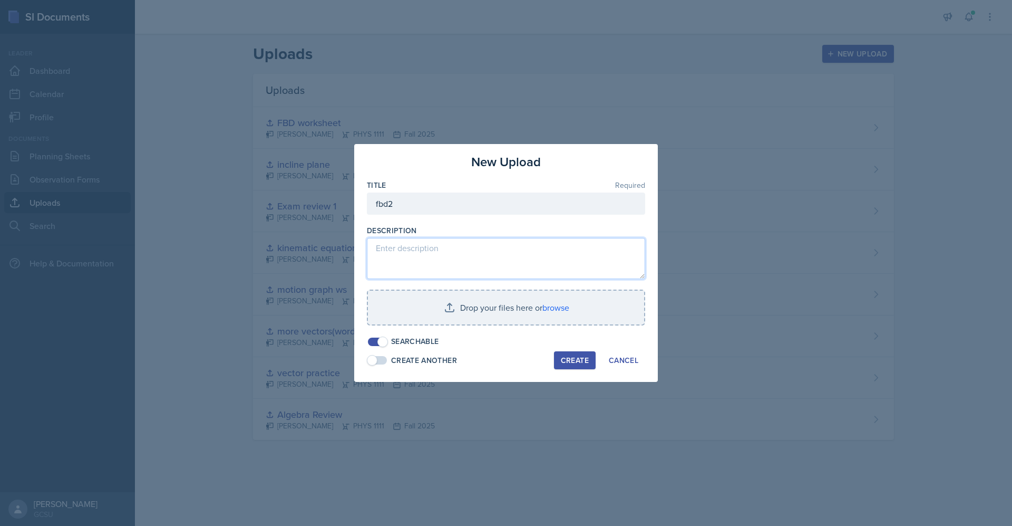
click at [440, 258] on textarea at bounding box center [506, 258] width 278 height 41
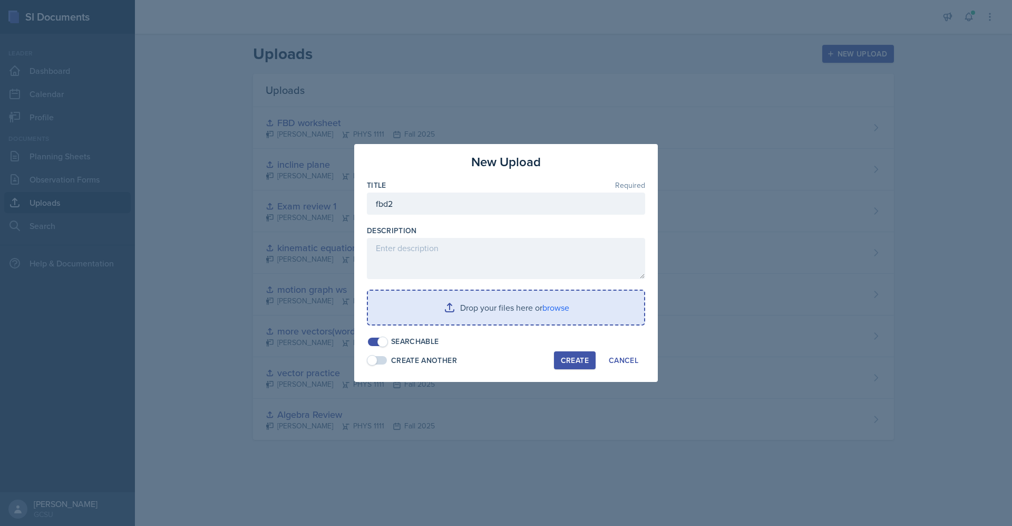
click at [537, 319] on input "file" at bounding box center [506, 308] width 276 height 34
click at [555, 315] on input "file" at bounding box center [506, 308] width 276 height 34
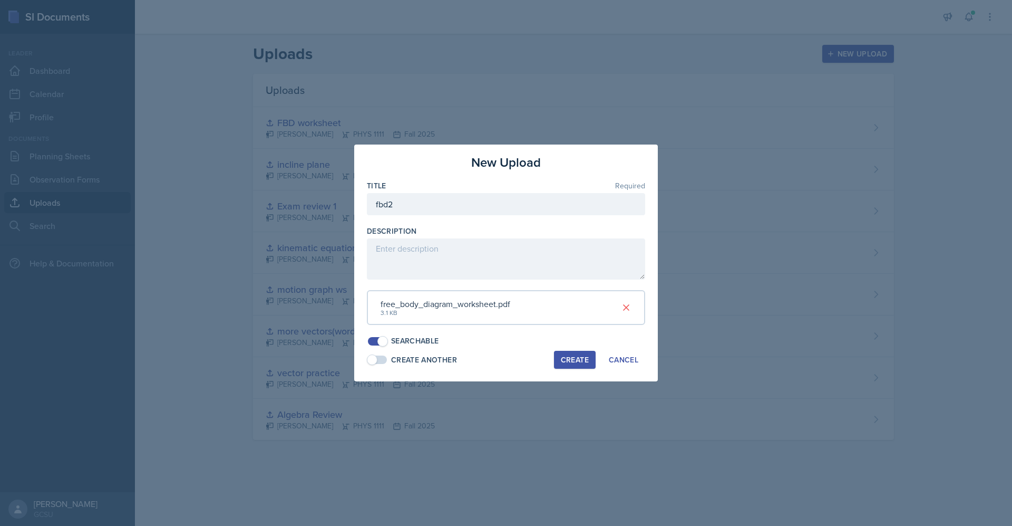
click at [570, 361] on div "Create" at bounding box center [575, 359] width 28 height 8
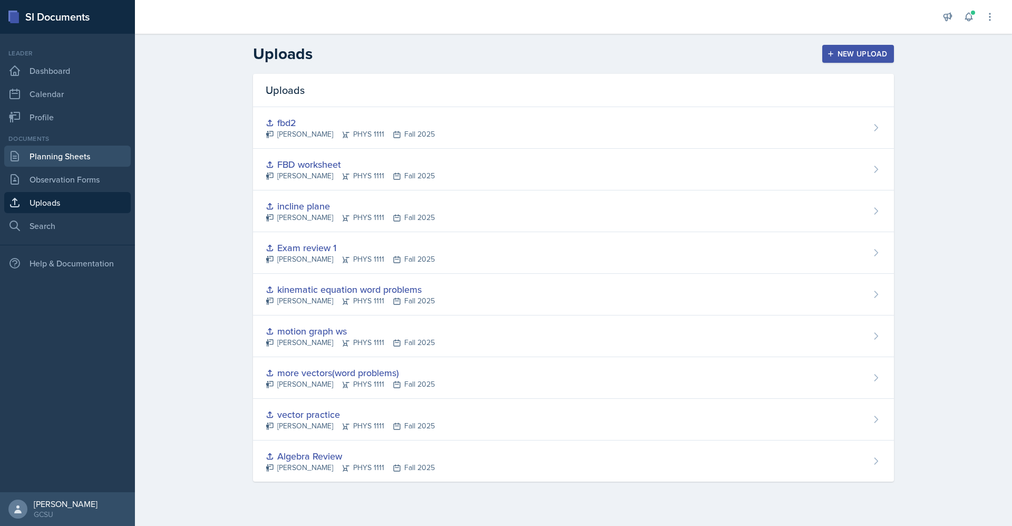
click at [78, 161] on link "Planning Sheets" at bounding box center [67, 156] width 127 height 21
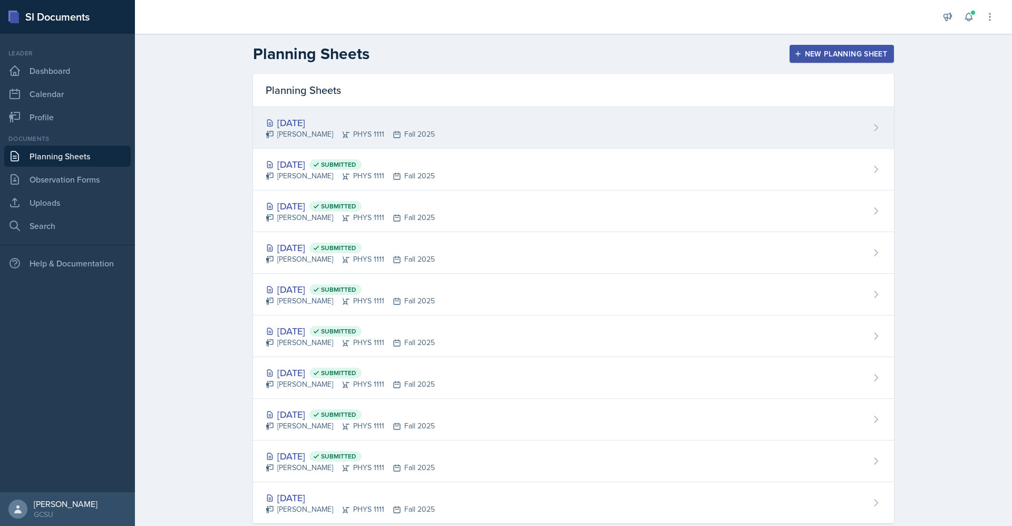
click at [312, 124] on div "[DATE]" at bounding box center [350, 122] width 169 height 14
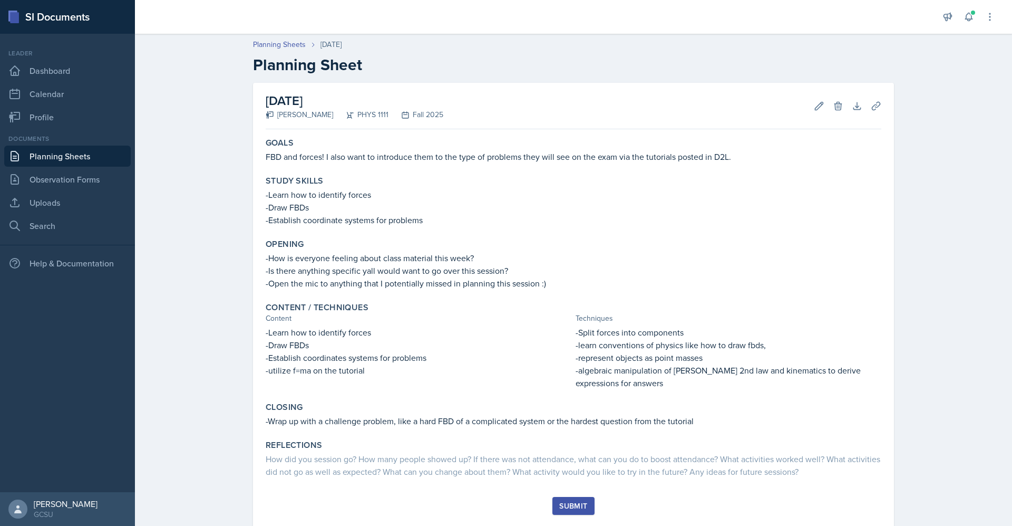
scroll to position [26, 0]
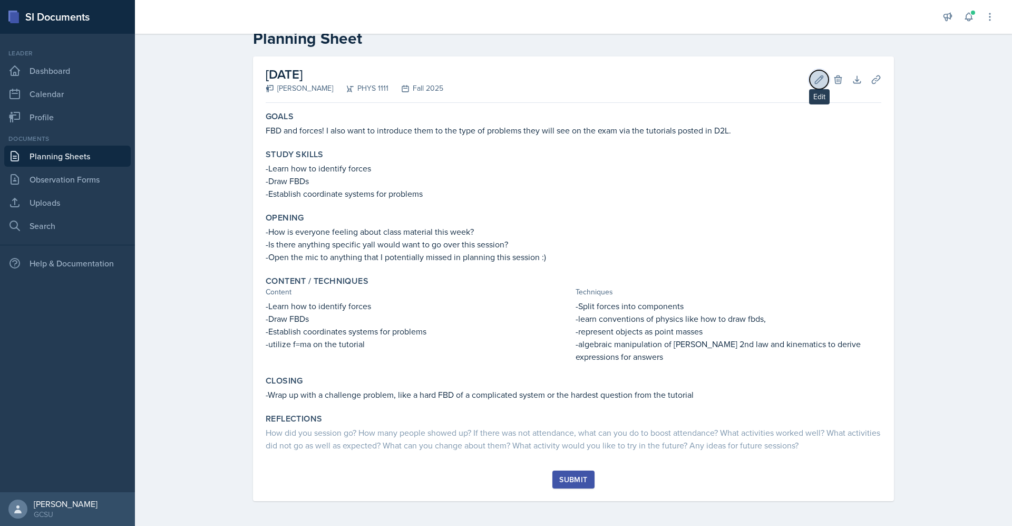
click at [819, 83] on button "Edit" at bounding box center [819, 79] width 19 height 19
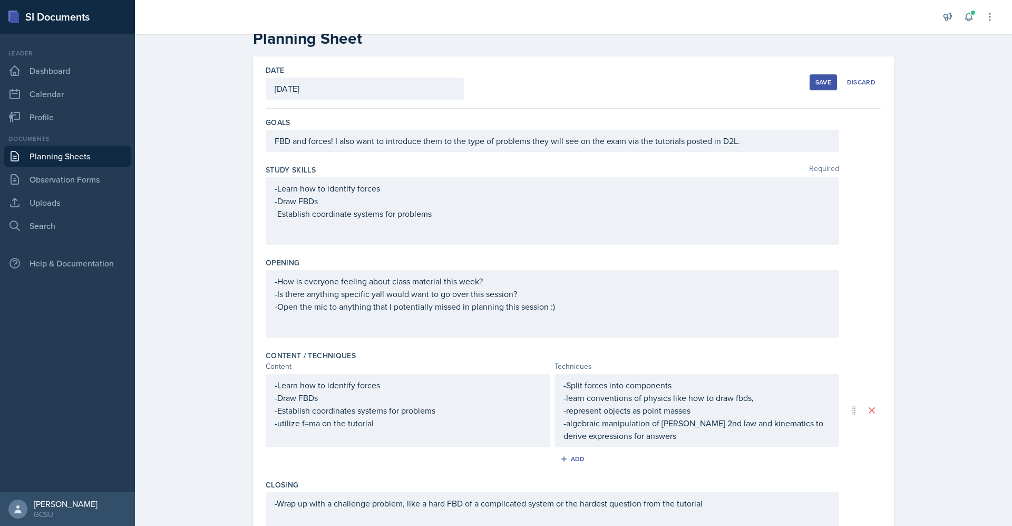
click at [814, 90] on button "Save" at bounding box center [823, 82] width 27 height 16
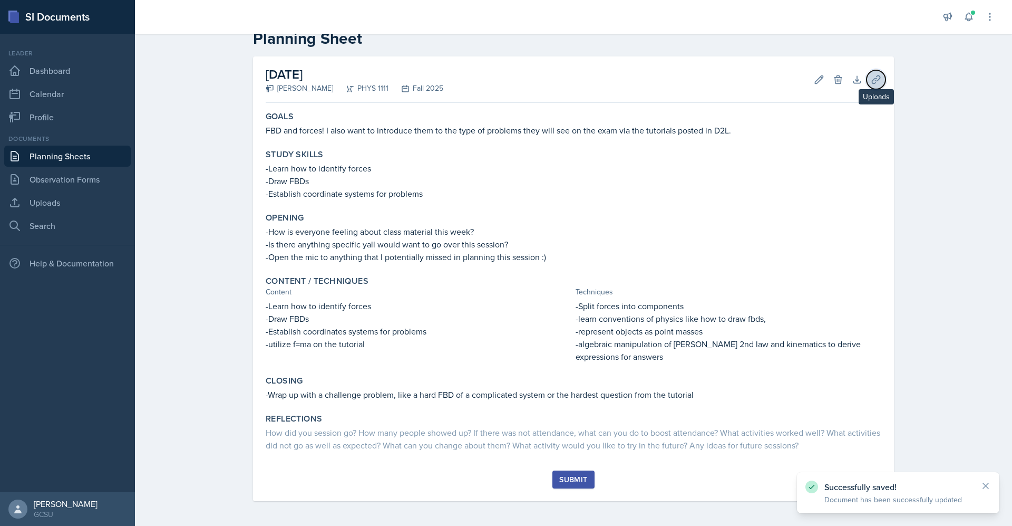
click at [871, 76] on icon at bounding box center [876, 79] width 11 height 11
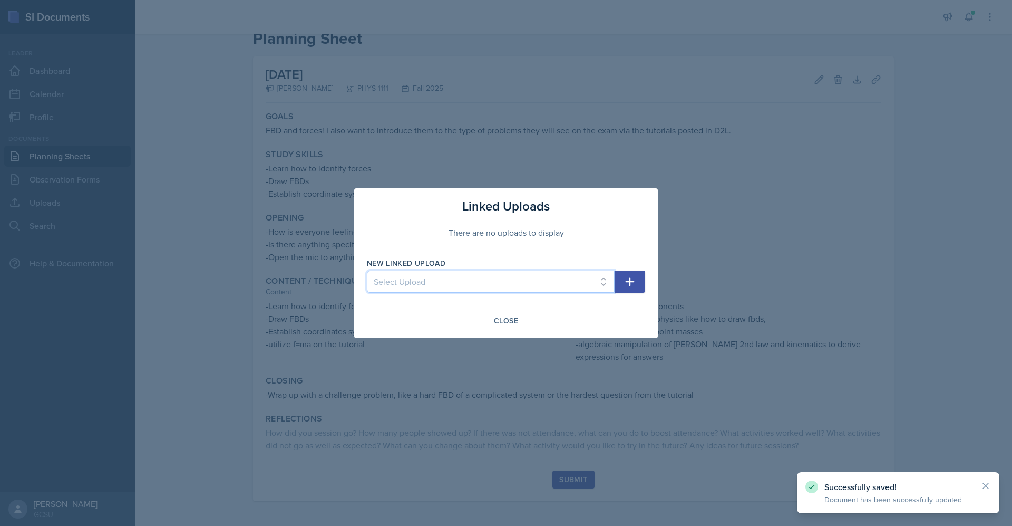
click at [520, 278] on select "Select Upload Algebra Review vector practice more vectors(word problems) motion…" at bounding box center [491, 281] width 248 height 22
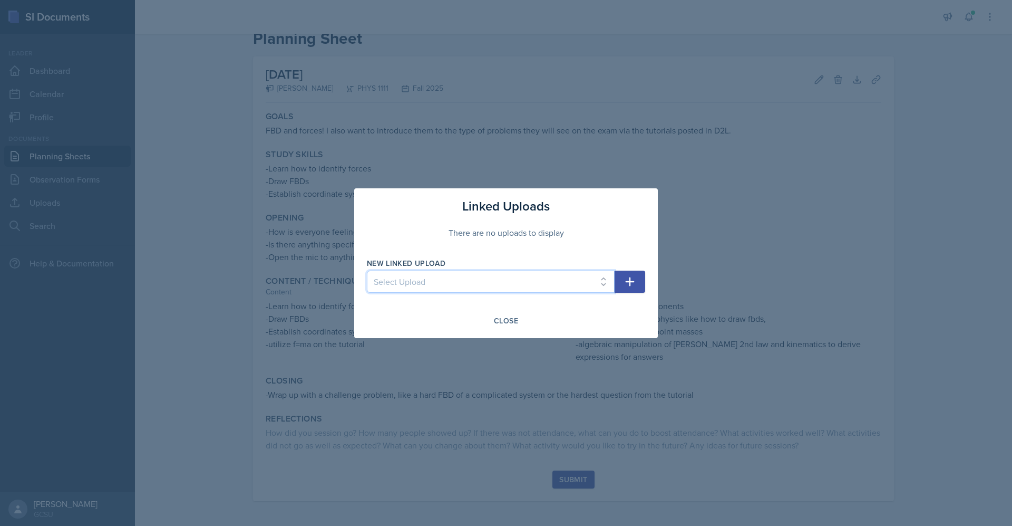
select select "f392d767-4fd5-427a-8281-6cf9763249de"
click at [367, 270] on select "Select Upload Algebra Review vector practice more vectors(word problems) motion…" at bounding box center [491, 281] width 248 height 22
click at [627, 282] on icon "button" at bounding box center [630, 281] width 13 height 13
select select
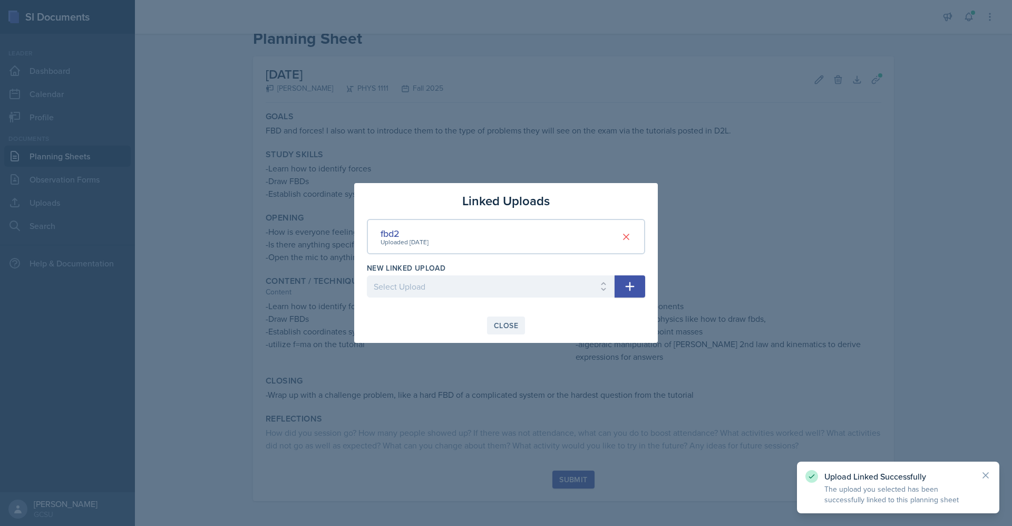
click at [497, 325] on div "Close" at bounding box center [506, 325] width 24 height 8
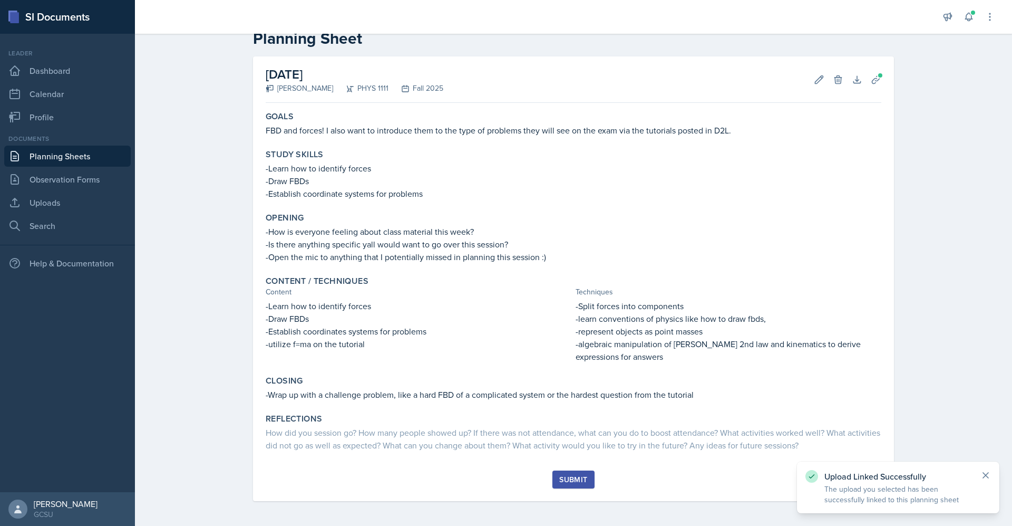
click at [985, 475] on icon at bounding box center [986, 475] width 11 height 11
click at [566, 478] on div "Submit" at bounding box center [573, 479] width 28 height 8
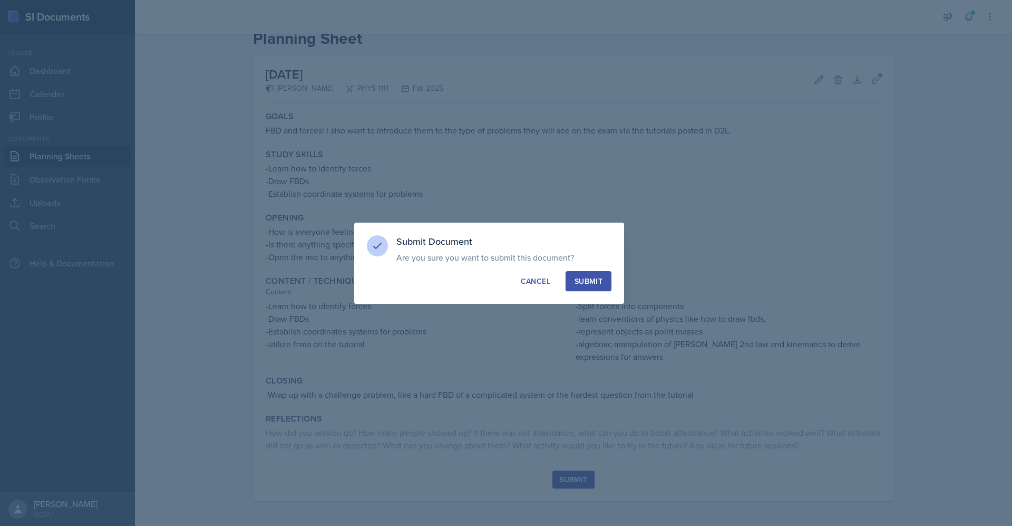
click at [595, 282] on div "Submit" at bounding box center [589, 281] width 28 height 11
